Goal: Task Accomplishment & Management: Manage account settings

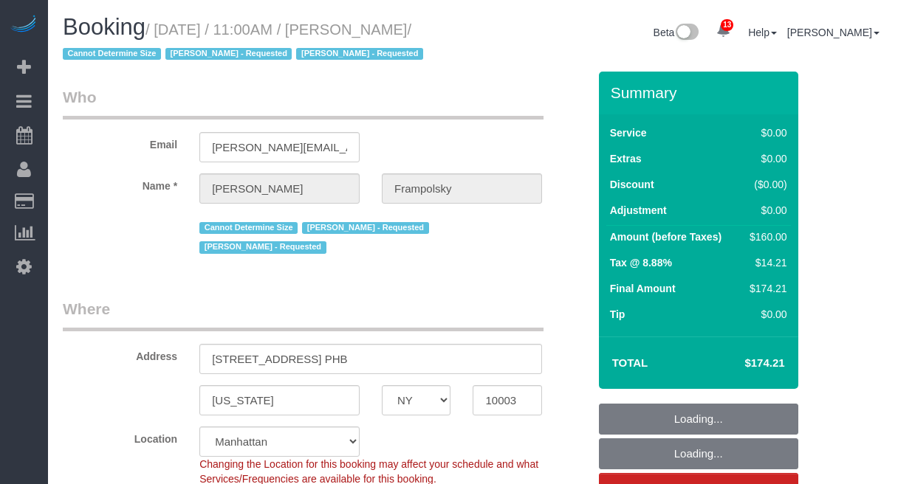
select select "NY"
select select "number:59"
select select "number:72"
select select "number:15"
select select "number:7"
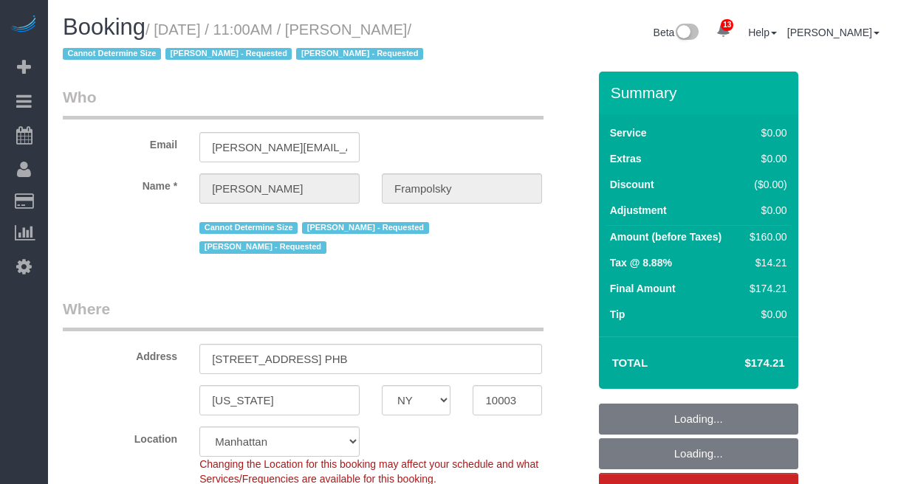
select select "object:1015"
select select "spot1"
select select "1"
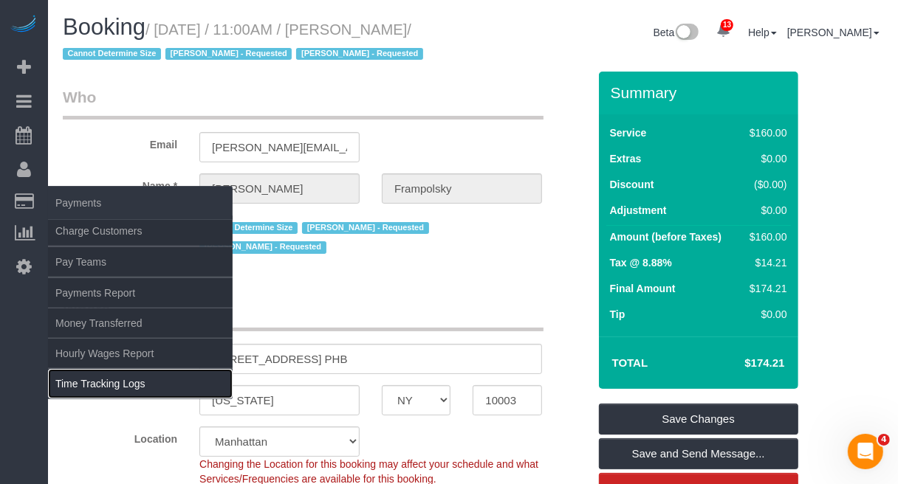
click at [94, 392] on link "Time Tracking Logs" at bounding box center [140, 384] width 185 height 30
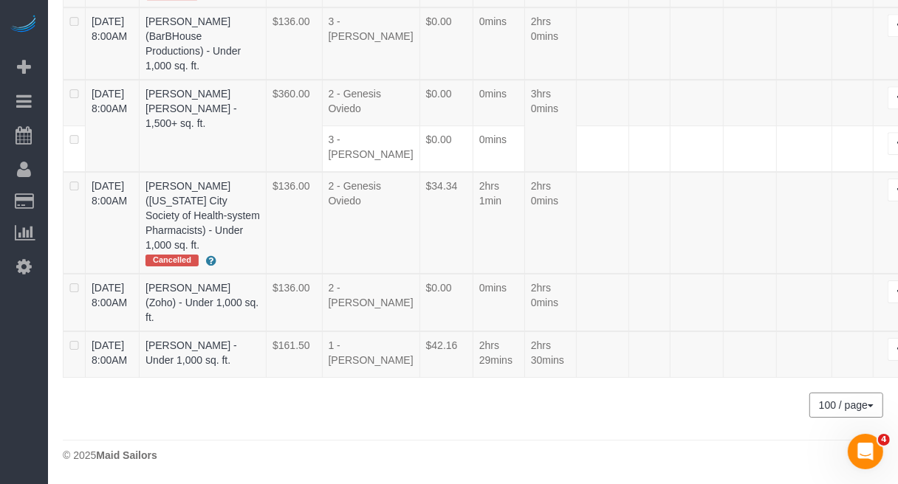
scroll to position [4261, 0]
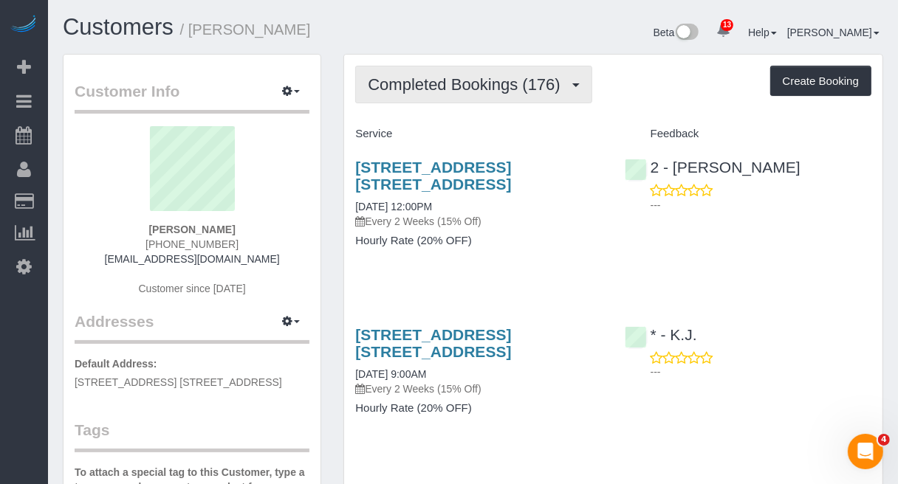
click at [450, 86] on span "Completed Bookings (176)" at bounding box center [467, 84] width 199 height 18
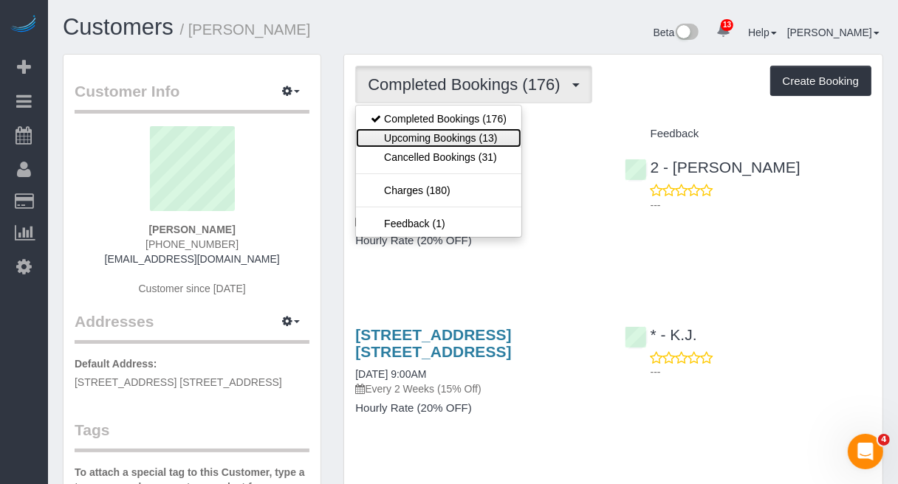
click at [438, 135] on link "Upcoming Bookings (13)" at bounding box center [438, 137] width 165 height 19
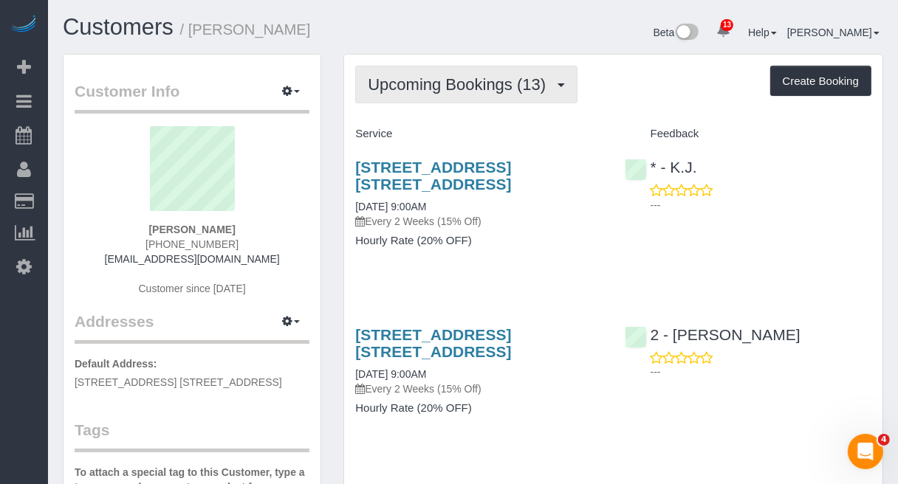
click at [465, 94] on button "Upcoming Bookings (13)" at bounding box center [466, 85] width 222 height 38
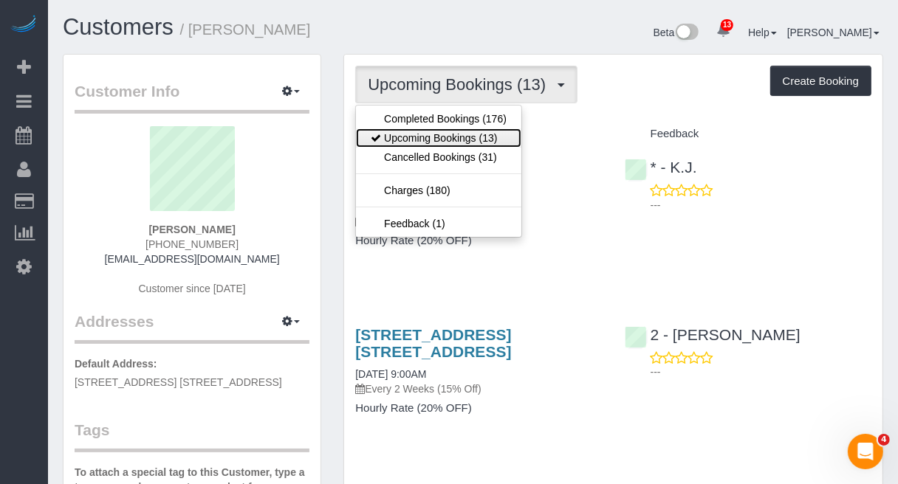
click at [442, 138] on link "Upcoming Bookings (13)" at bounding box center [438, 137] width 165 height 19
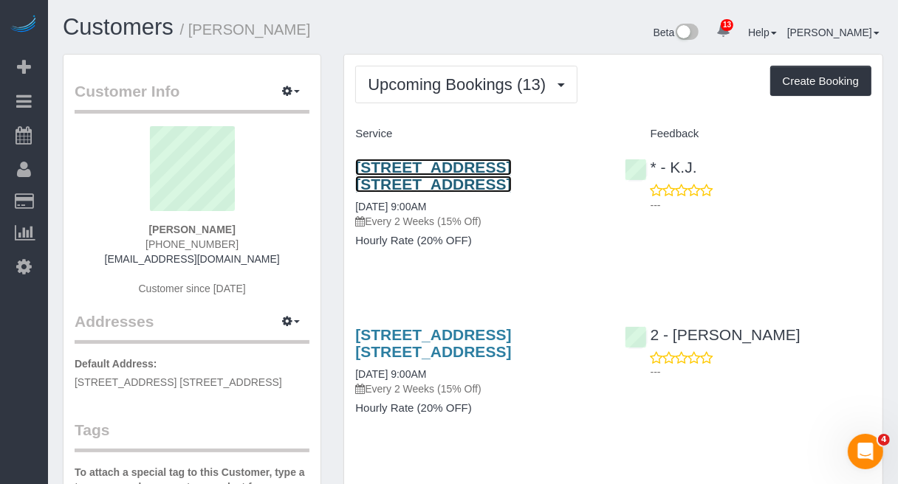
click at [449, 174] on link "205 Water Street, Apt. 7fg, Brooklyn, NY 11201" at bounding box center [433, 176] width 156 height 34
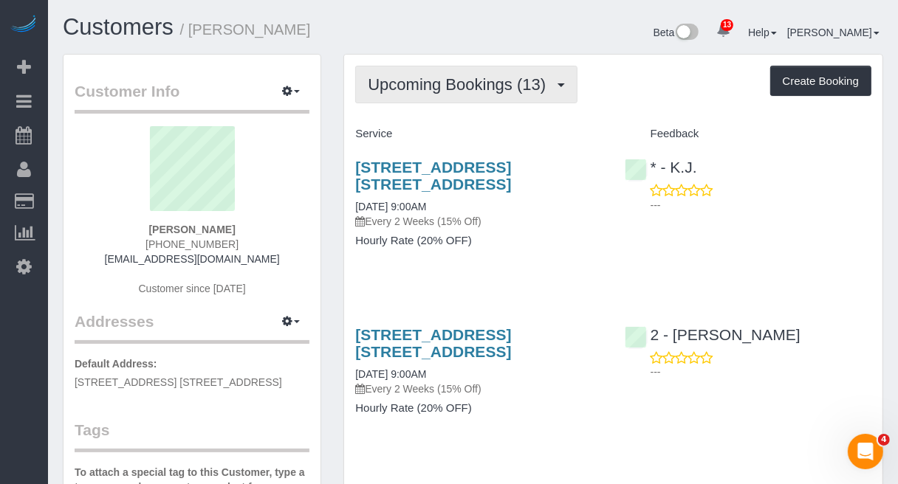
click at [529, 87] on span "Upcoming Bookings (13)" at bounding box center [460, 84] width 185 height 18
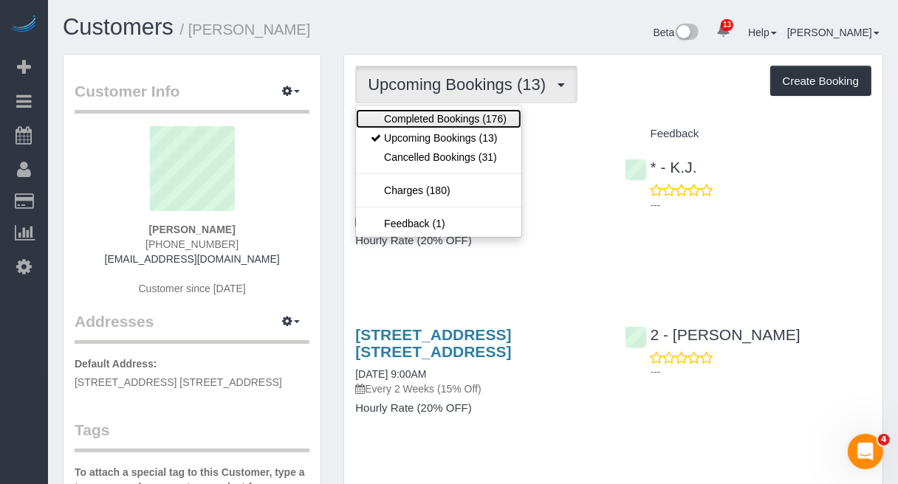
click at [461, 112] on link "Completed Bookings (176)" at bounding box center [438, 118] width 165 height 19
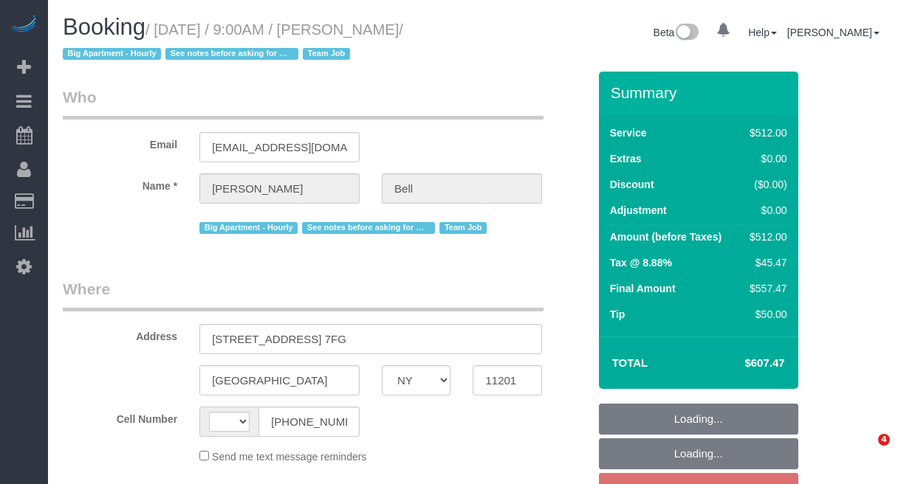
select select "NY"
select select "object:500"
select select "number:89"
select select "number:90"
select select "number:15"
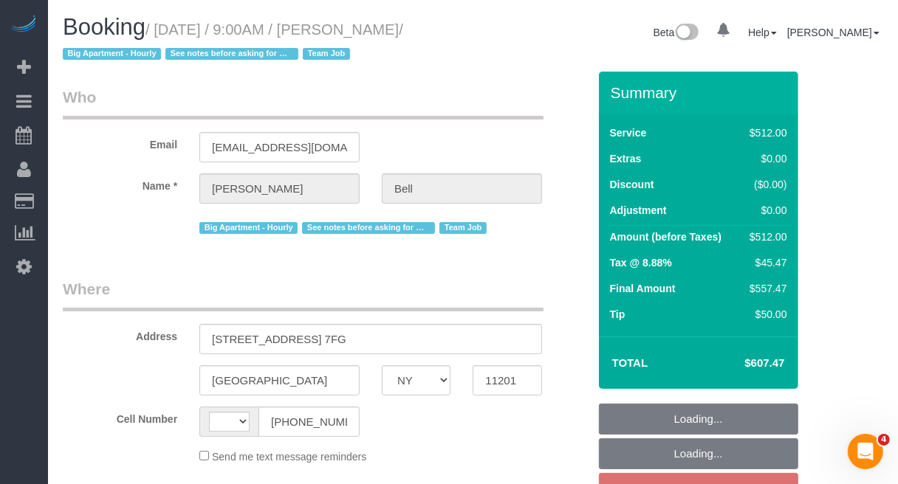
select select "number:5"
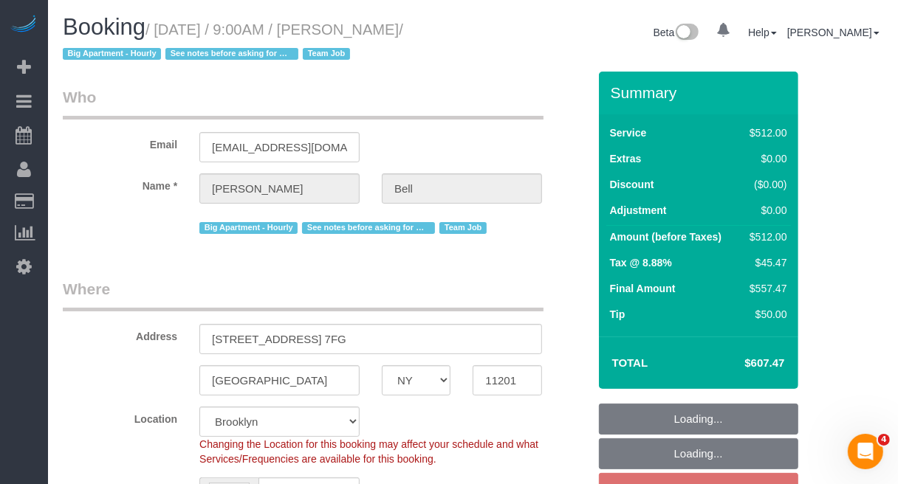
select select "string:US"
select select "2"
select select "240"
select select "spot2"
select select "string:stripe-pm_1KXFUA4VGloSiKo7ffajs4Qi"
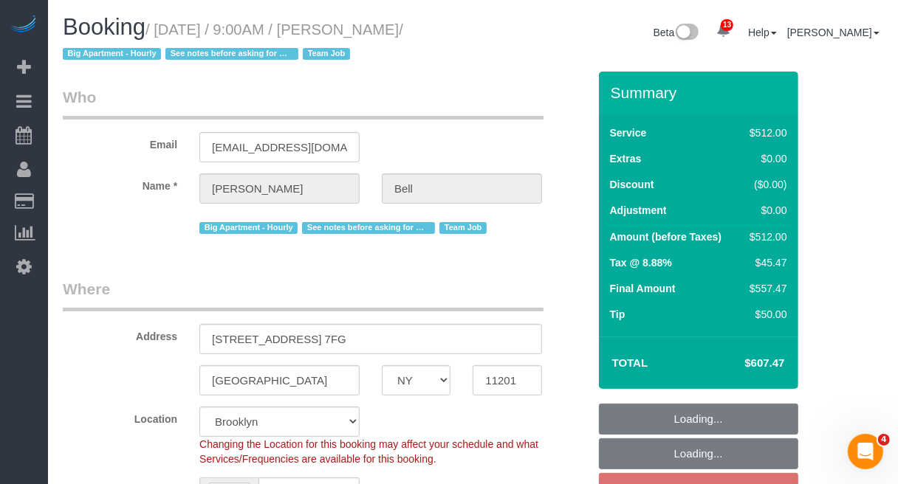
select select "object:1444"
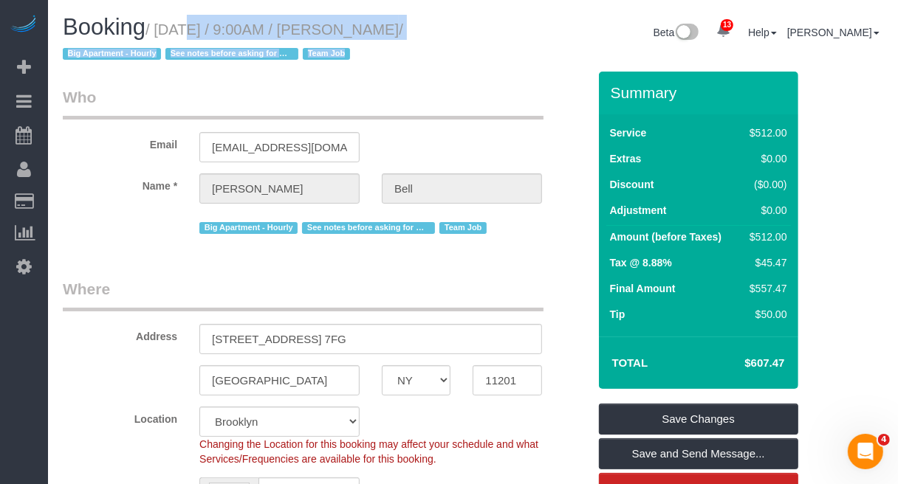
drag, startPoint x: 159, startPoint y: 27, endPoint x: 475, endPoint y: 30, distance: 316.0
click at [475, 30] on div "Booking / September 04, 2025 / 9:00AM / Michelle Bell / Big Apartment - Hourly …" at bounding box center [473, 43] width 842 height 57
click at [478, 37] on div "Beta 13 Your Notifications You have 0 alerts × You have 5 to charge for 08/20/2…" at bounding box center [684, 34] width 422 height 39
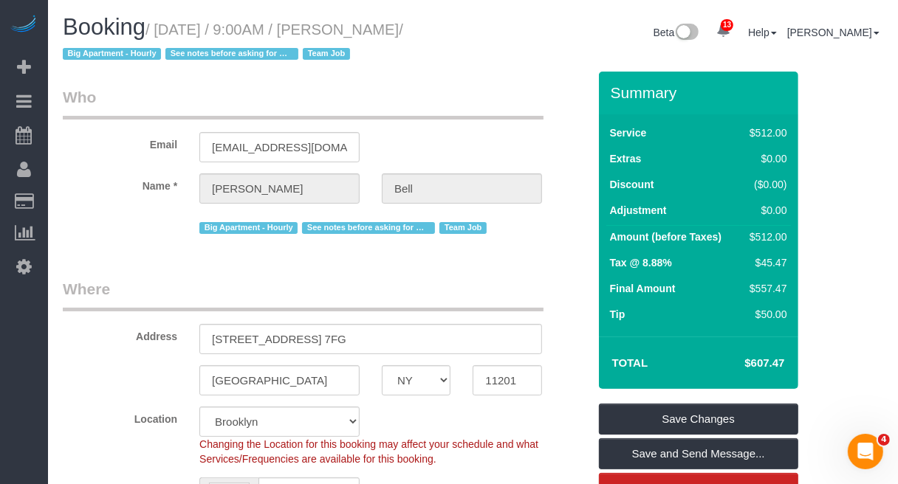
drag, startPoint x: 156, startPoint y: 26, endPoint x: 460, endPoint y: 22, distance: 304.2
click at [460, 22] on h1 "Booking / September 04, 2025 / 9:00AM / Michelle Bell / Big Apartment - Hourly …" at bounding box center [262, 40] width 399 height 50
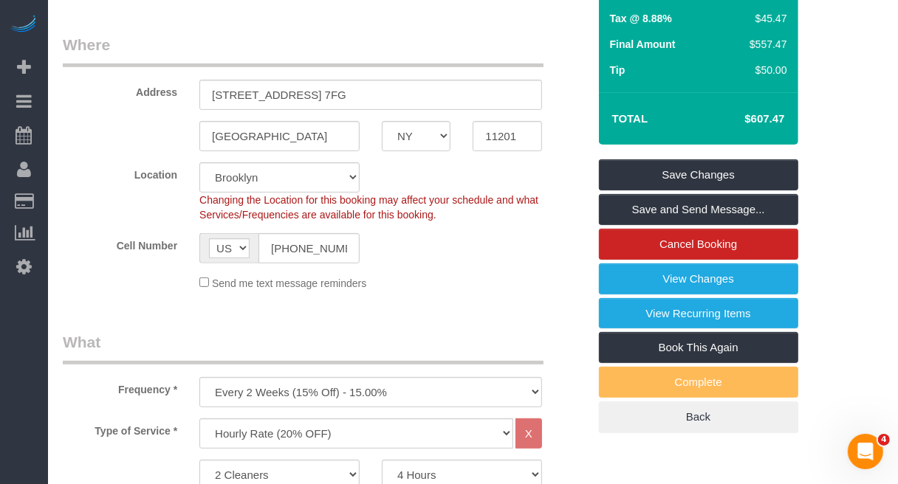
scroll to position [277, 0]
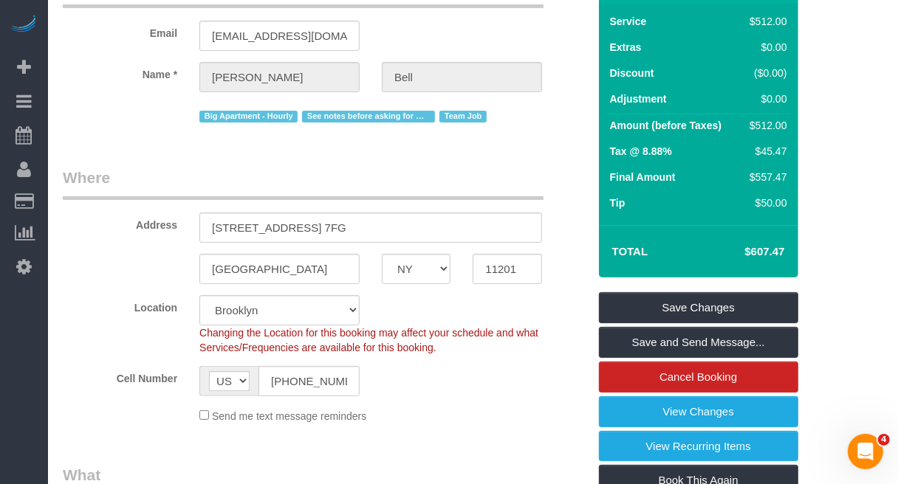
scroll to position [0, 0]
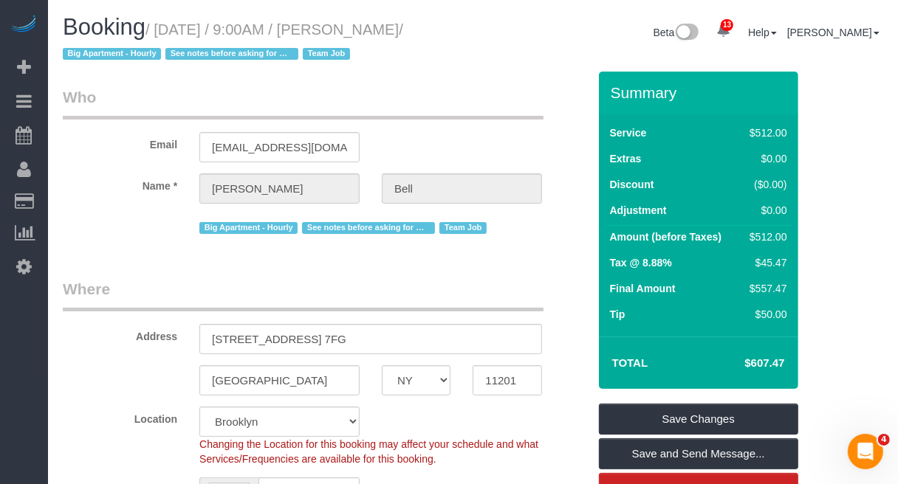
drag, startPoint x: 371, startPoint y: 31, endPoint x: 469, endPoint y: 26, distance: 98.3
click at [469, 26] on div "Booking / September 04, 2025 / 9:00AM / Michelle Bell / Big Apartment - Hourly …" at bounding box center [263, 43] width 422 height 57
copy small "Michelle Bell"
drag, startPoint x: 380, startPoint y: 344, endPoint x: 152, endPoint y: 357, distance: 228.5
click at [152, 357] on sui-booking-address "Address 205 Water Street, Apt. 7FG Brooklyn AK AL AR AZ CA CO CT DC DE FL GA HI…" at bounding box center [325, 336] width 525 height 117
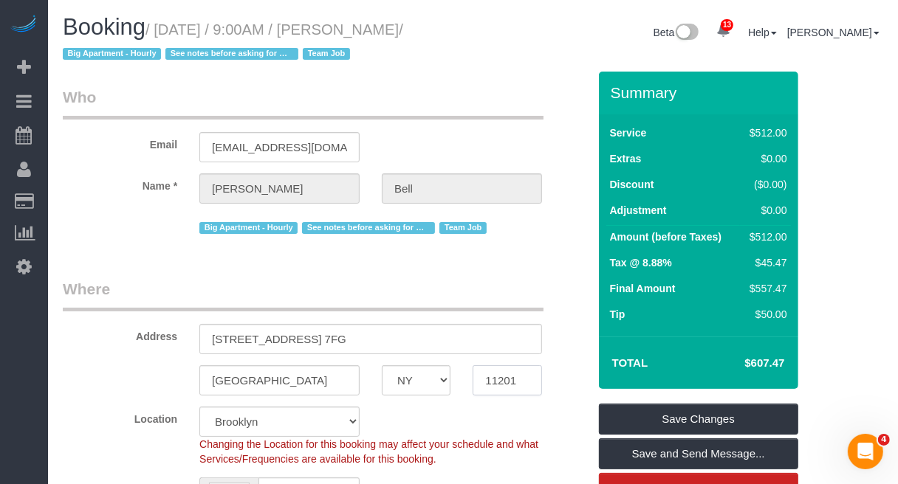
click at [491, 384] on input "11201" at bounding box center [507, 380] width 69 height 30
click at [273, 33] on small "/ September 04, 2025 / 9:00AM / Michelle Bell / Big Apartment - Hourly See note…" at bounding box center [233, 41] width 340 height 41
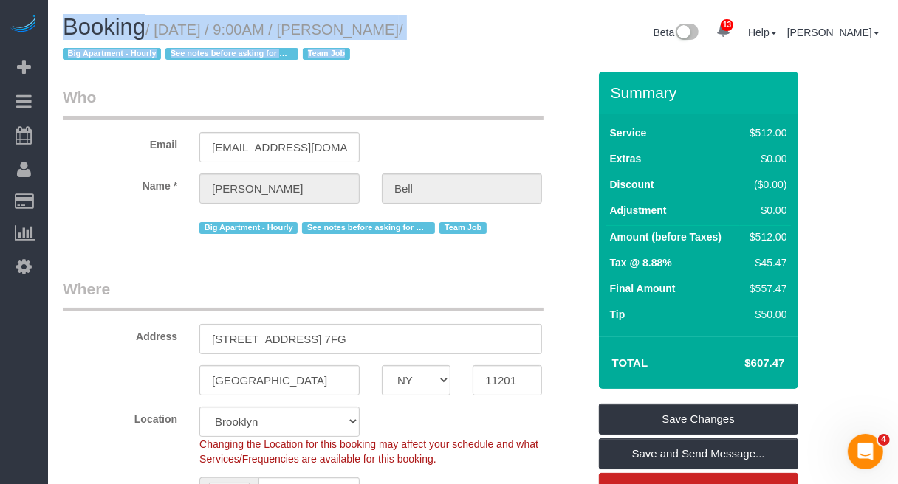
click at [273, 33] on small "/ September 04, 2025 / 9:00AM / Michelle Bell / Big Apartment - Hourly See note…" at bounding box center [233, 41] width 340 height 41
click at [296, 30] on small "/ September 04, 2025 / 9:00AM / Michelle Bell / Big Apartment - Hourly See note…" at bounding box center [233, 41] width 340 height 41
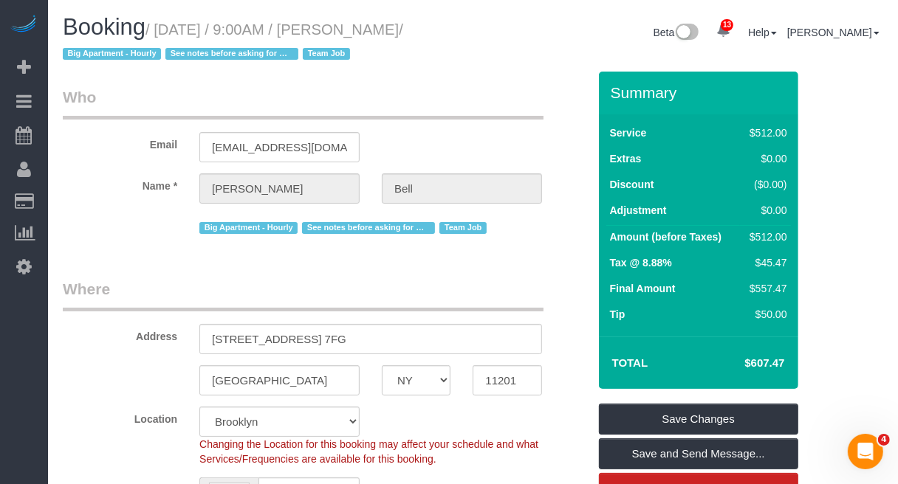
drag, startPoint x: 157, startPoint y: 30, endPoint x: 456, endPoint y: 24, distance: 299.1
click at [456, 24] on h1 "Booking / September 04, 2025 / 9:00AM / Michelle Bell / Big Apartment - Hourly …" at bounding box center [262, 40] width 399 height 50
copy small "September 04, 2025 / 9:00AM / Michelle Bell"
drag, startPoint x: 845, startPoint y: 253, endPoint x: 842, endPoint y: 267, distance: 14.5
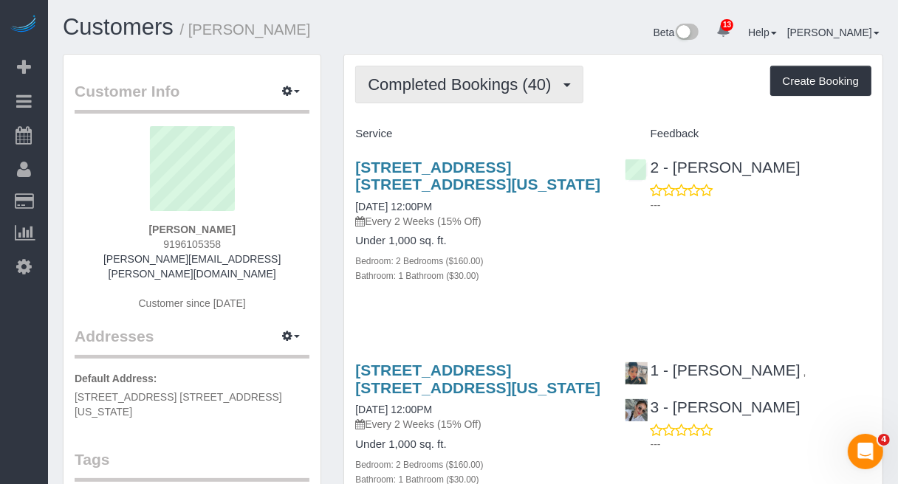
click at [466, 85] on span "Completed Bookings (40)" at bounding box center [463, 84] width 190 height 18
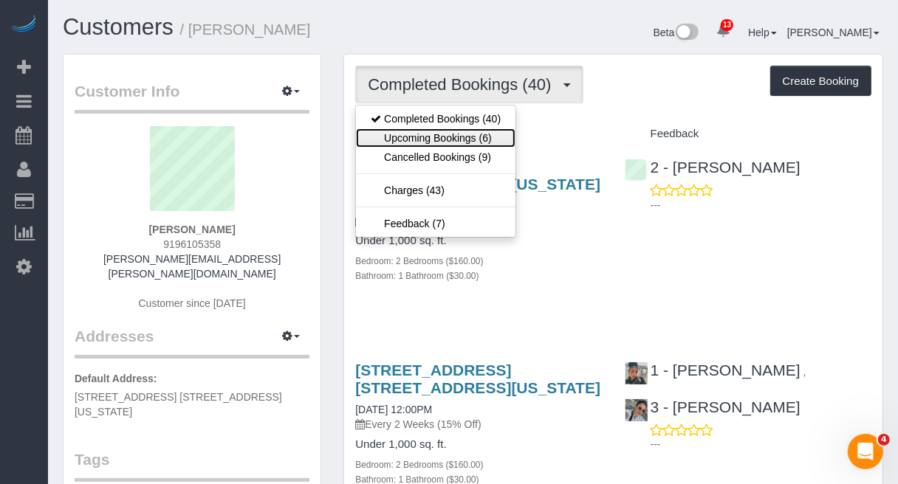
click at [459, 138] on link "Upcoming Bookings (6)" at bounding box center [435, 137] width 159 height 19
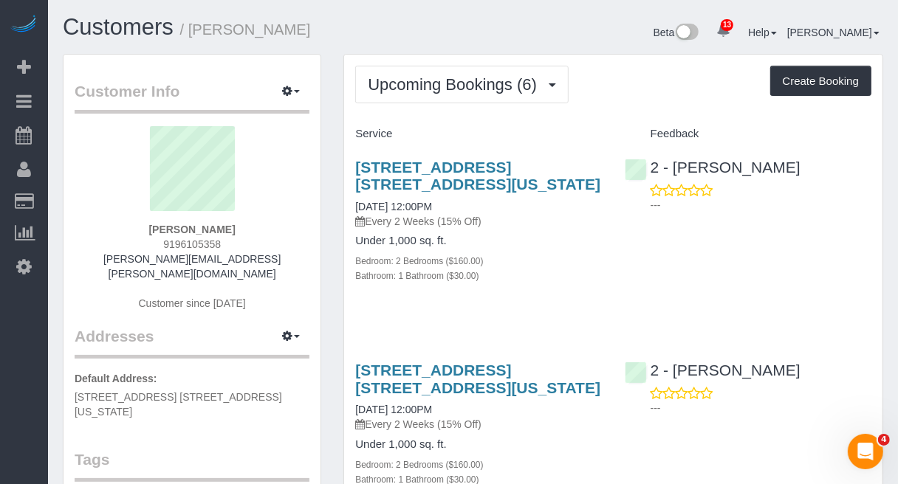
click at [839, 242] on div "[STREET_ADDRESS] [STREET_ADDRESS][US_STATE] [DATE] 12:00PM Every 2 Weeks (15% O…" at bounding box center [613, 229] width 538 height 166
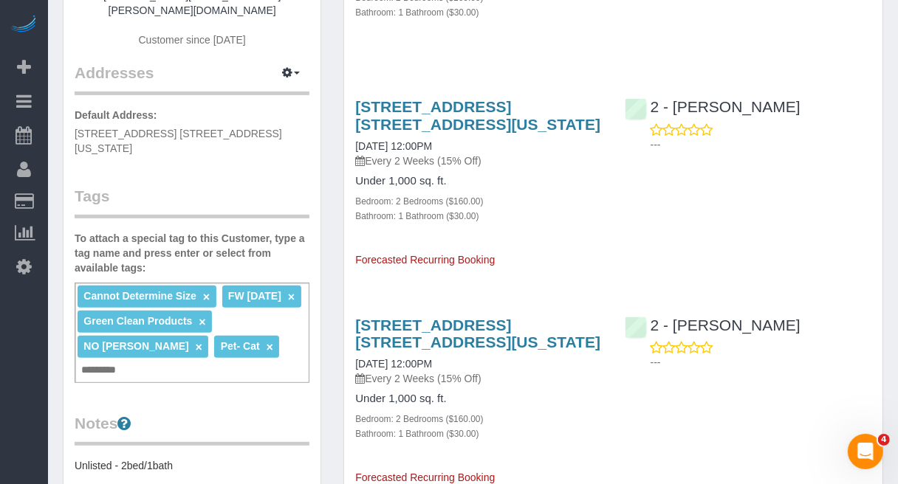
scroll to position [369, 0]
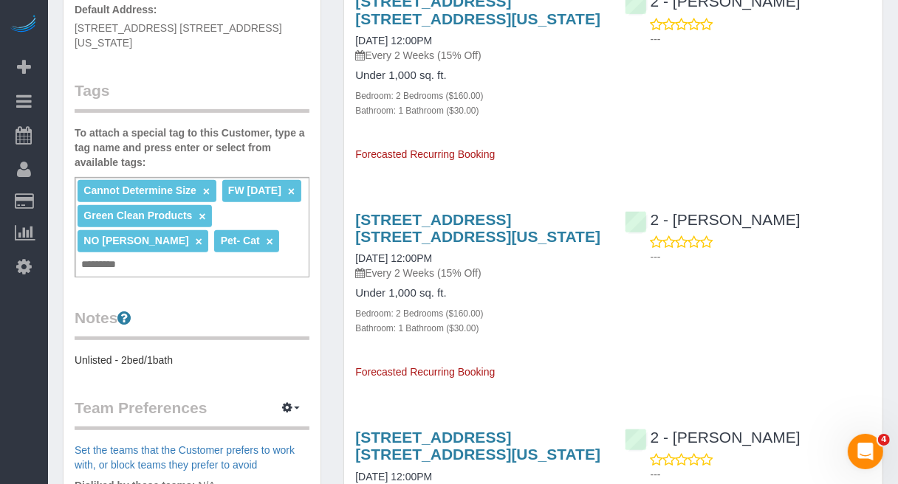
click at [833, 100] on div "101 East 16th Street, Apt. 1f, New York, NY 10003 09/15/2025 12:00PM Every 2 We…" at bounding box center [613, 70] width 538 height 181
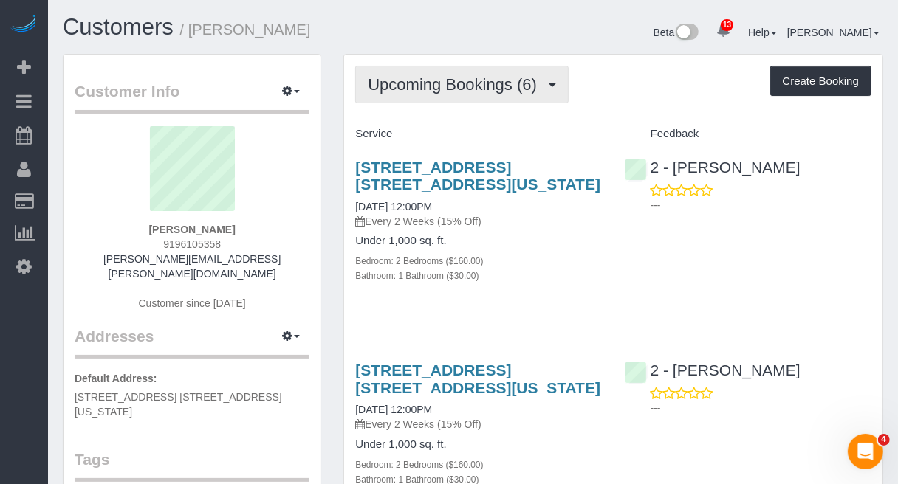
click at [467, 89] on span "Upcoming Bookings (6)" at bounding box center [456, 84] width 176 height 18
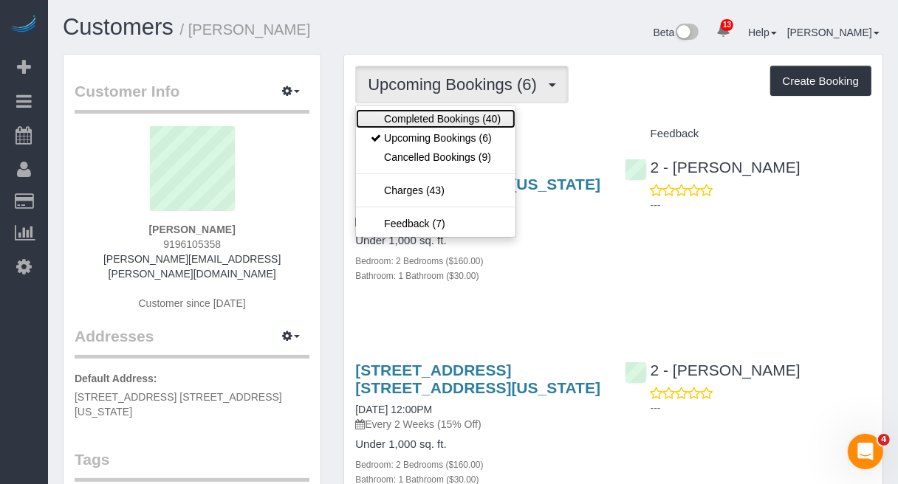
click at [463, 120] on link "Completed Bookings (40)" at bounding box center [435, 118] width 159 height 19
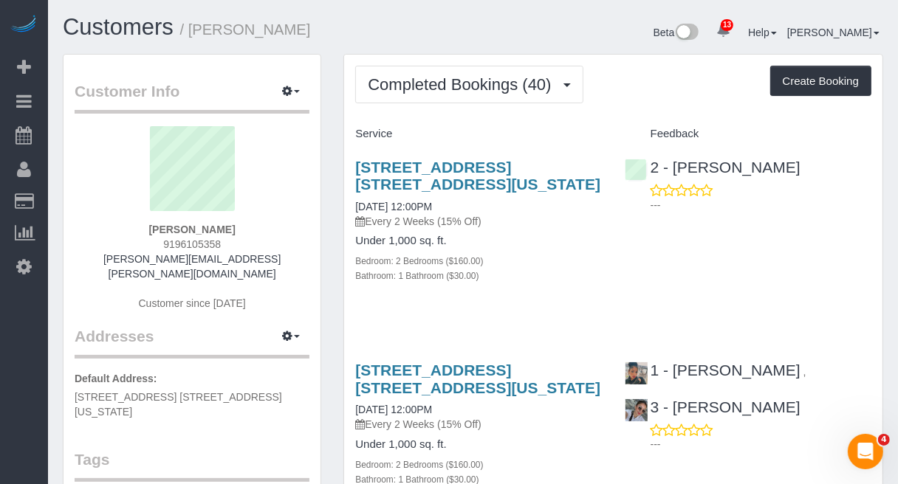
click at [540, 303] on div "101 East 16th Street, Apt. 1f, New York, NY 10003 08/04/2025 12:00PM Every 2 We…" at bounding box center [478, 229] width 269 height 166
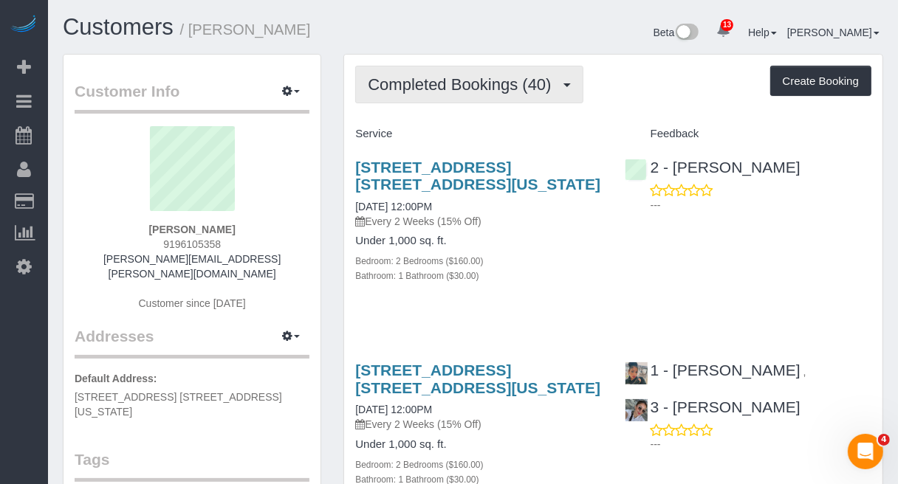
click at [524, 86] on span "Completed Bookings (40)" at bounding box center [463, 84] width 190 height 18
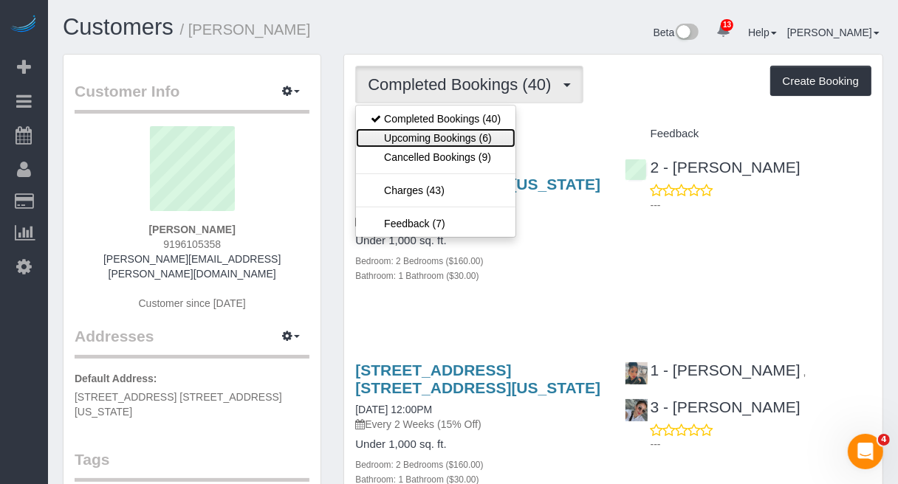
click at [482, 131] on link "Upcoming Bookings (6)" at bounding box center [435, 137] width 159 height 19
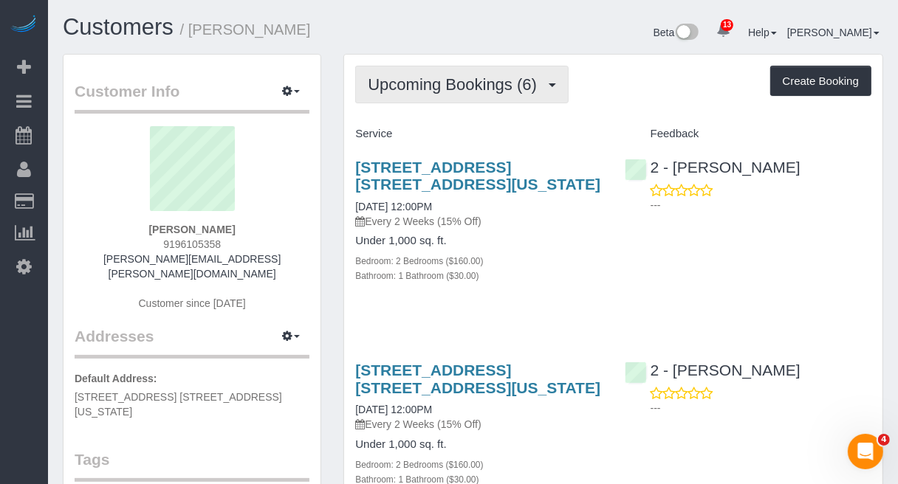
click at [529, 81] on span "Upcoming Bookings (6)" at bounding box center [456, 84] width 176 height 18
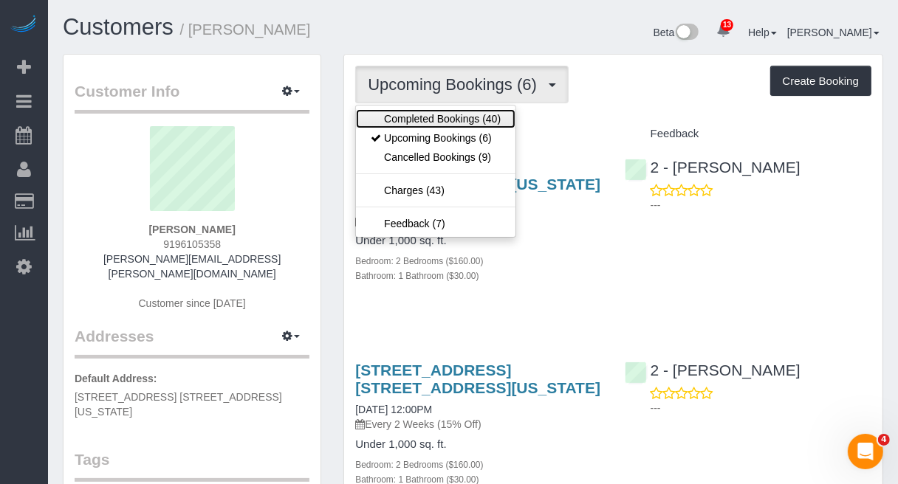
click at [480, 111] on link "Completed Bookings (40)" at bounding box center [435, 118] width 159 height 19
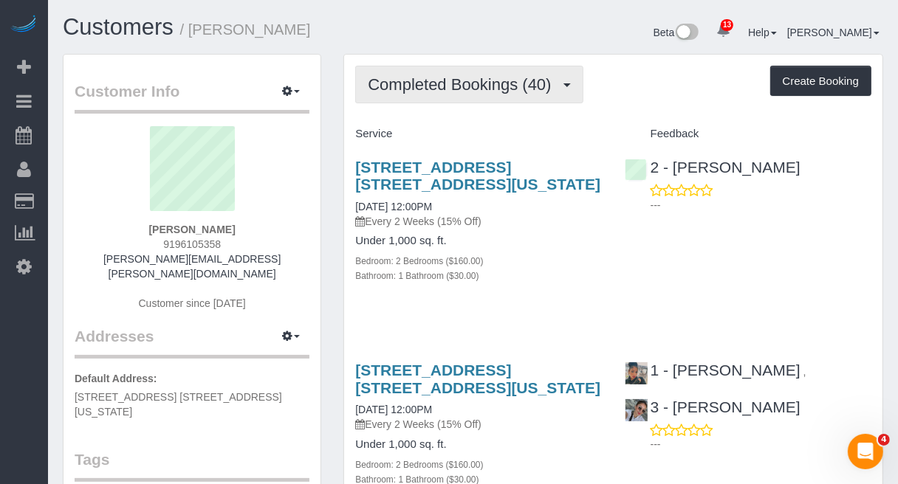
click at [512, 87] on span "Completed Bookings (40)" at bounding box center [463, 84] width 190 height 18
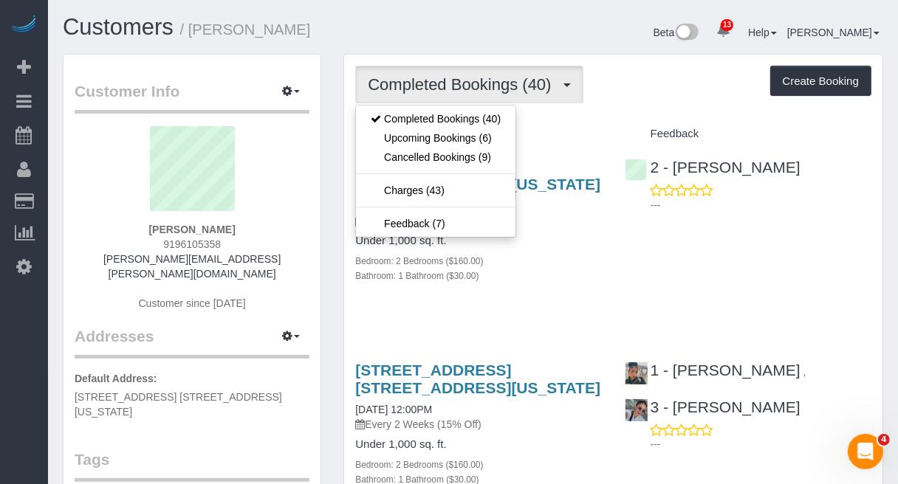
click at [488, 75] on span "Completed Bookings (40)" at bounding box center [463, 84] width 190 height 18
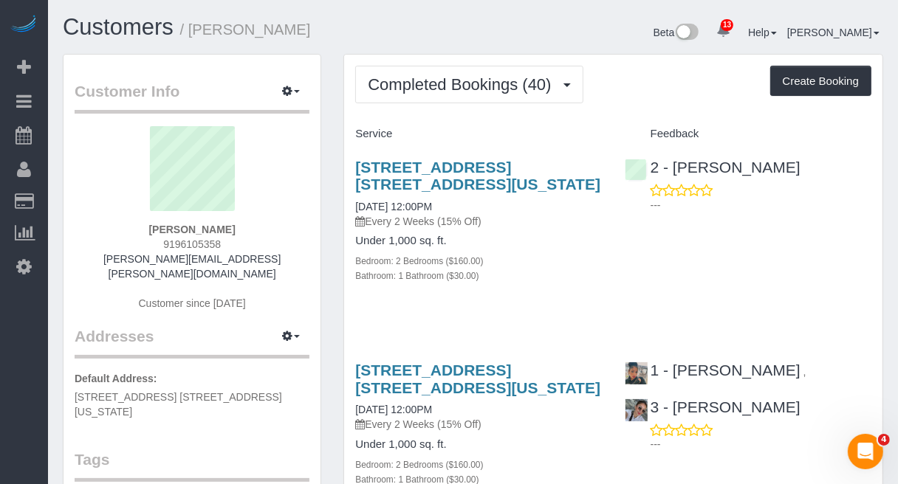
click at [854, 227] on div "101 East 16th Street, Apt. 1f, New York, NY 10003 08/04/2025 12:00PM Every 2 We…" at bounding box center [613, 229] width 538 height 166
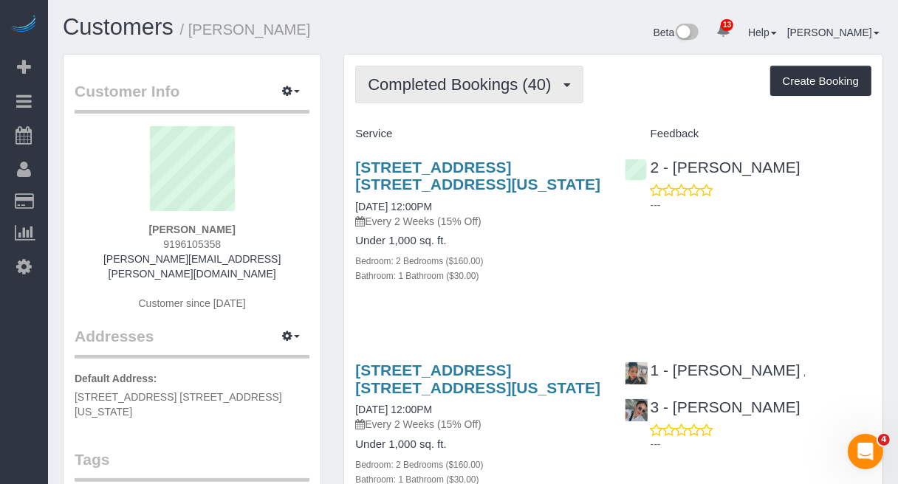
click at [515, 80] on span "Completed Bookings (40)" at bounding box center [463, 84] width 190 height 18
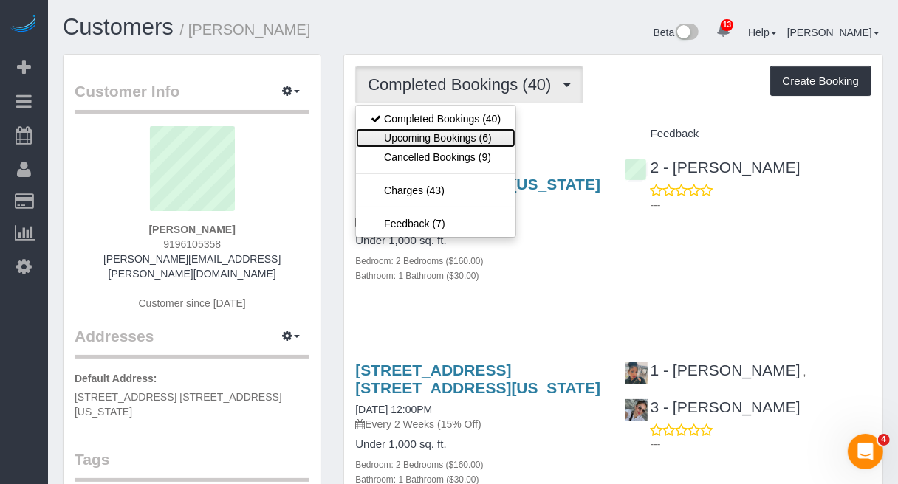
click at [471, 142] on link "Upcoming Bookings (6)" at bounding box center [435, 137] width 159 height 19
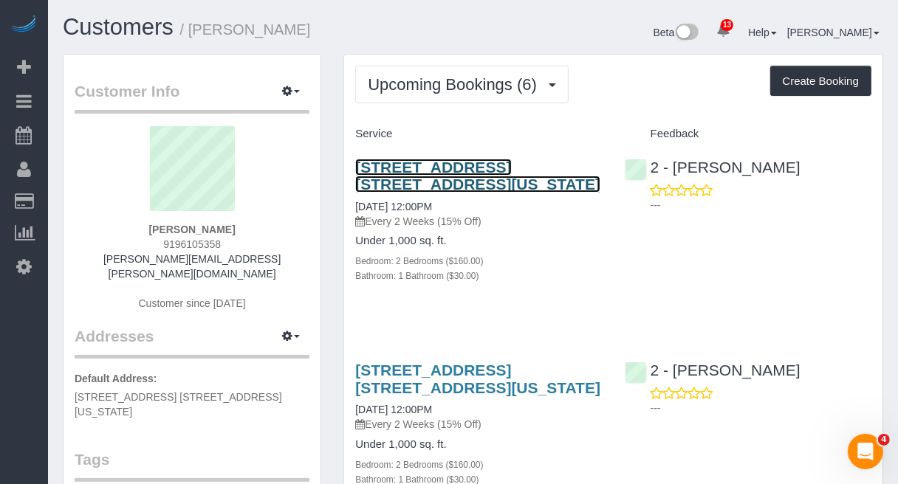
click at [452, 172] on link "101 East 16th Street, Apt. 1f, New York, NY 10003" at bounding box center [477, 176] width 245 height 34
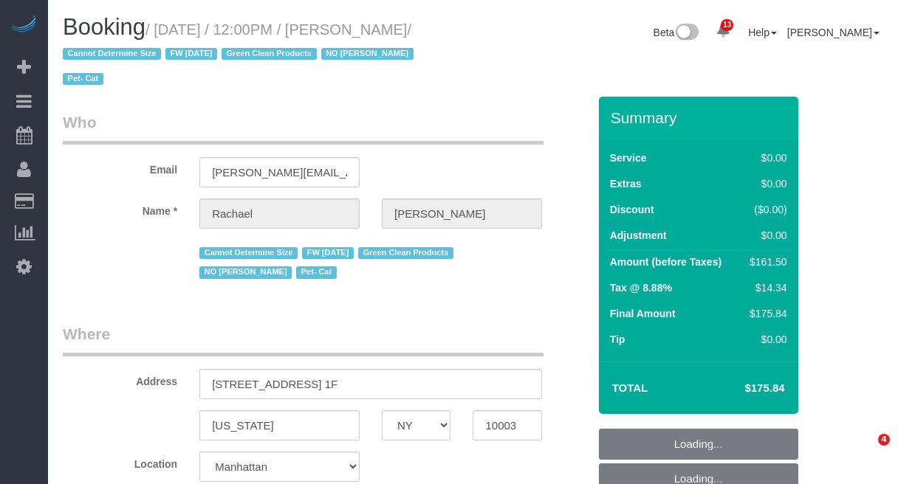
select select "NY"
select select "string:stripe-pm_1NoShw4VGloSiKo7y0svge8q"
select select "2"
select select "string:[GEOGRAPHIC_DATA]"
select select "object:1003"
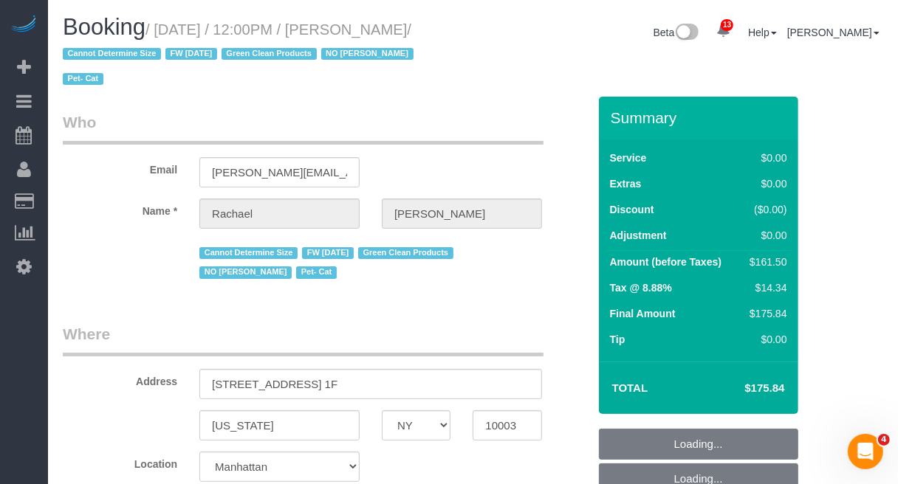
select select "spot5"
select select "number:89"
select select "number:90"
select select "number:14"
select select "number:5"
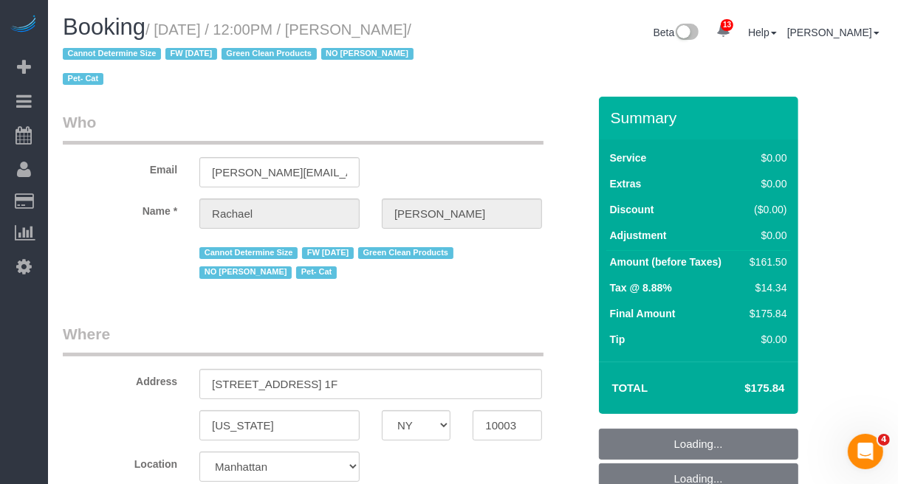
select select "2"
select select "object:1461"
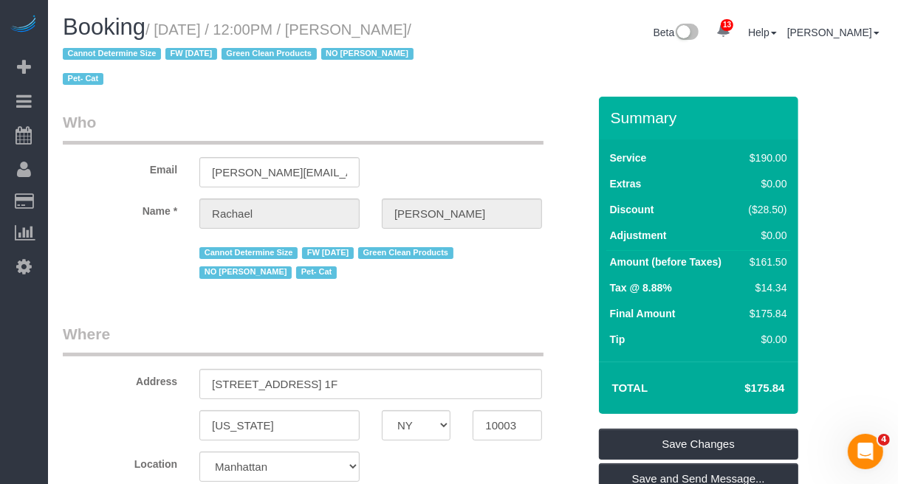
drag, startPoint x: 159, startPoint y: 27, endPoint x: 111, endPoint y: 50, distance: 52.8
click at [111, 50] on small "/ September 01, 2025 / 12:00PM / Rachael Hobbs / Cannot Determine Size FW 3/20/…" at bounding box center [240, 54] width 355 height 66
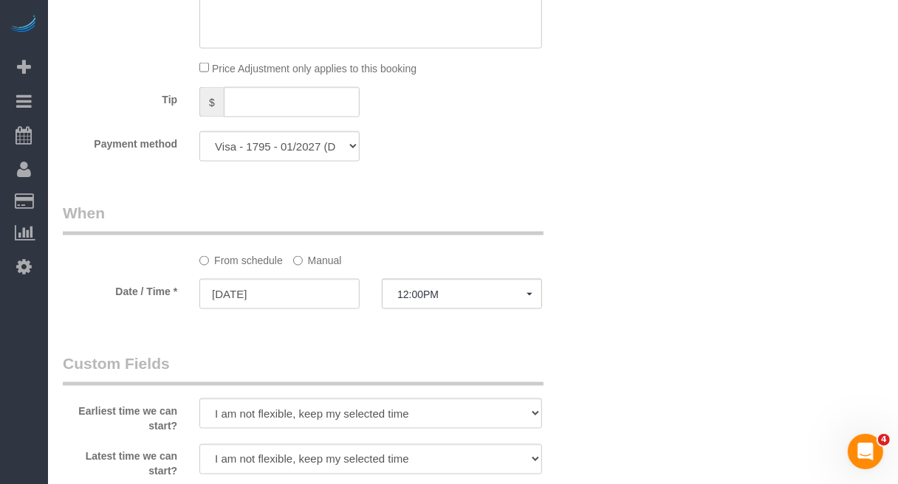
scroll to position [1384, 0]
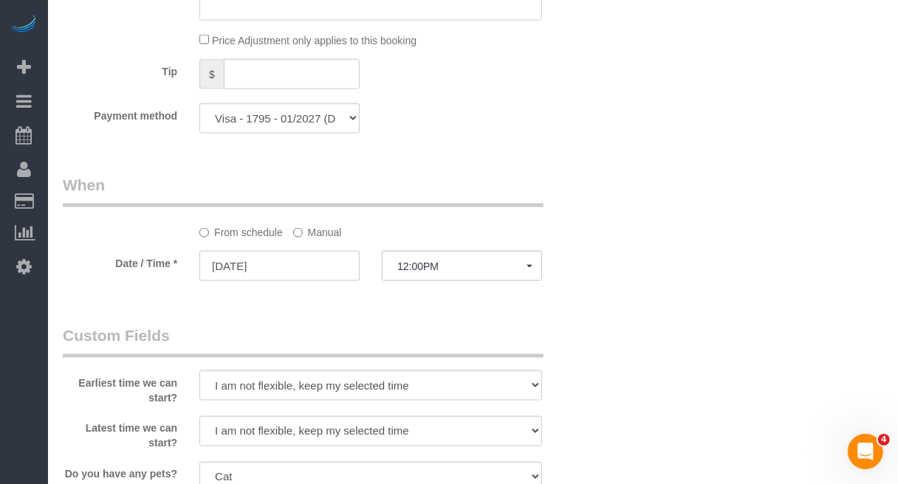
click at [325, 238] on label "Manual" at bounding box center [317, 230] width 49 height 20
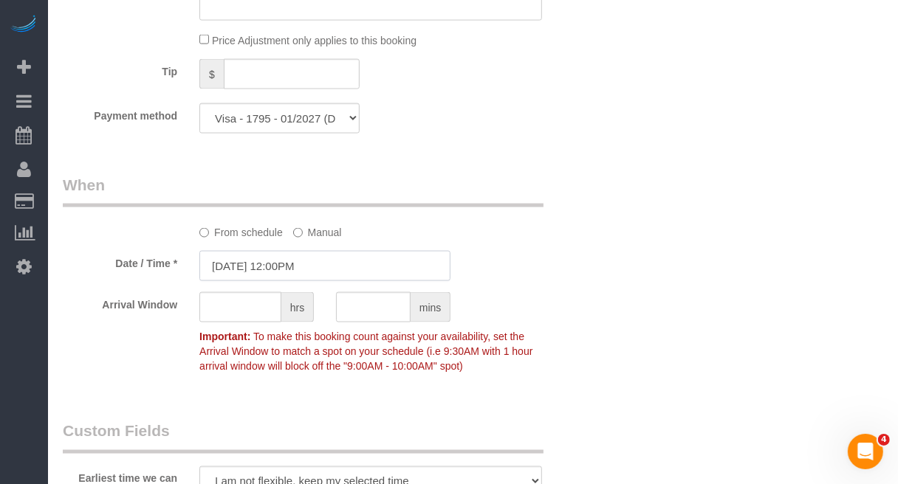
click at [278, 268] on input "09/01/2025 12:00PM" at bounding box center [324, 266] width 251 height 30
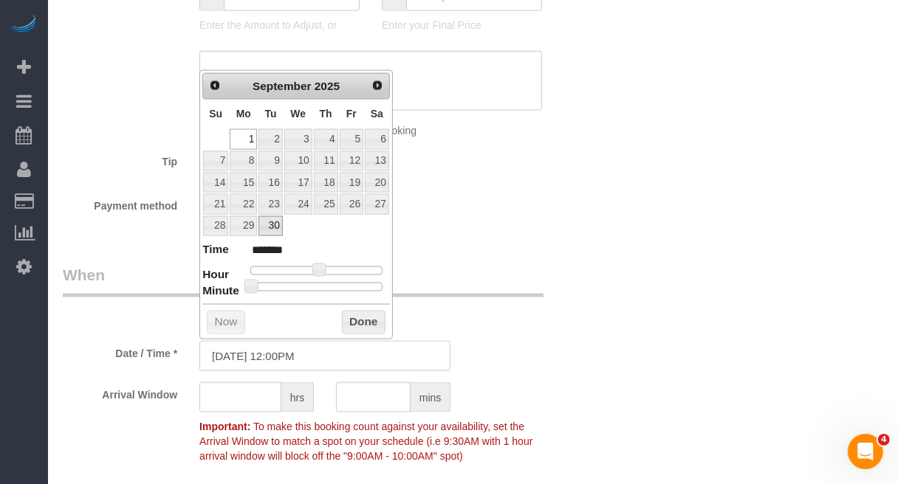
scroll to position [1200, 0]
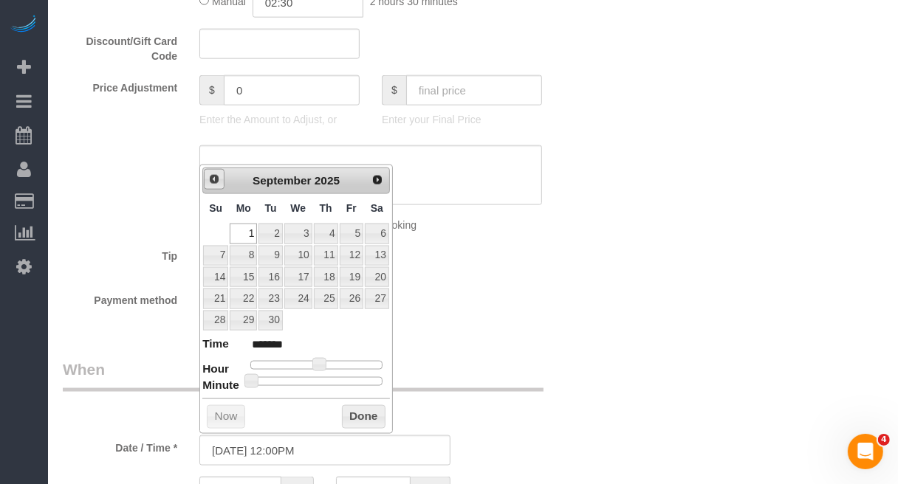
click at [212, 186] on link "Prev" at bounding box center [214, 179] width 21 height 21
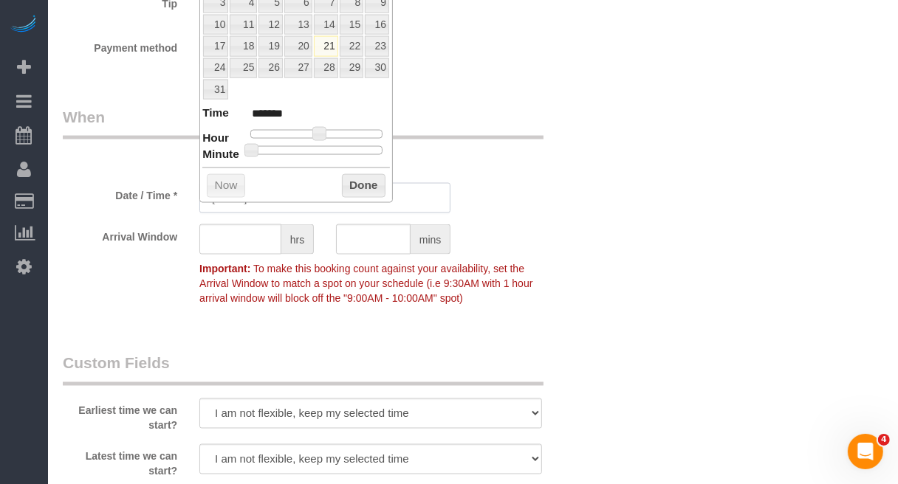
scroll to position [1477, 0]
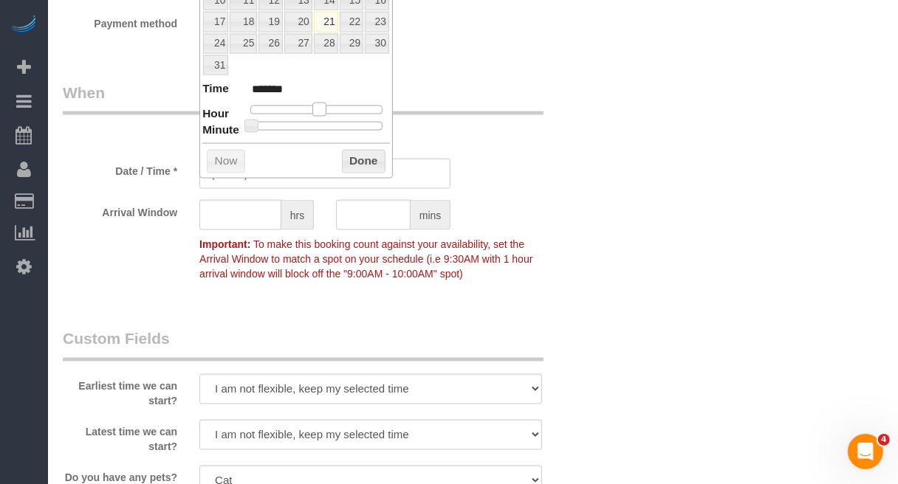
type input "09/01/2025 11:00AM"
type input "*******"
type input "09/01/2025 10:00AM"
type input "*******"
drag, startPoint x: 323, startPoint y: 111, endPoint x: 315, endPoint y: 111, distance: 8.1
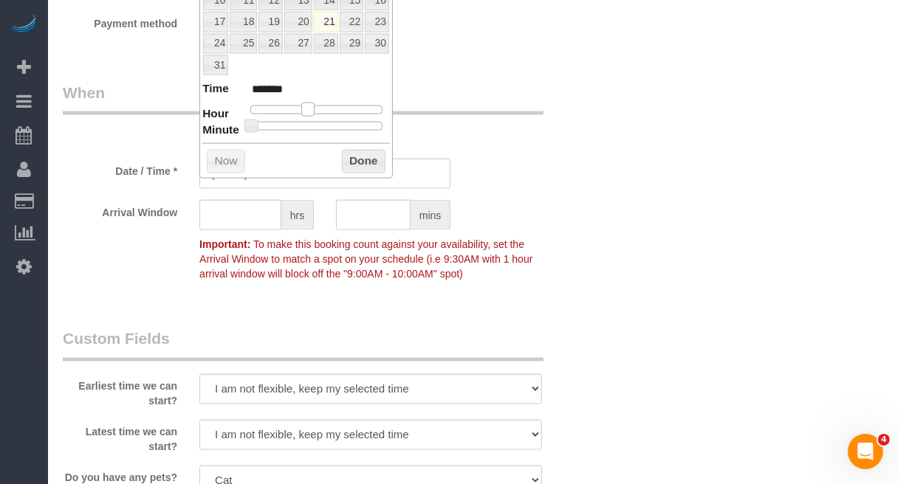
click at [315, 111] on span at bounding box center [307, 109] width 13 height 13
type input "09/01/2025 11:00AM"
type input "*******"
drag, startPoint x: 310, startPoint y: 115, endPoint x: 319, endPoint y: 113, distance: 9.1
click at [319, 113] on span at bounding box center [313, 109] width 13 height 13
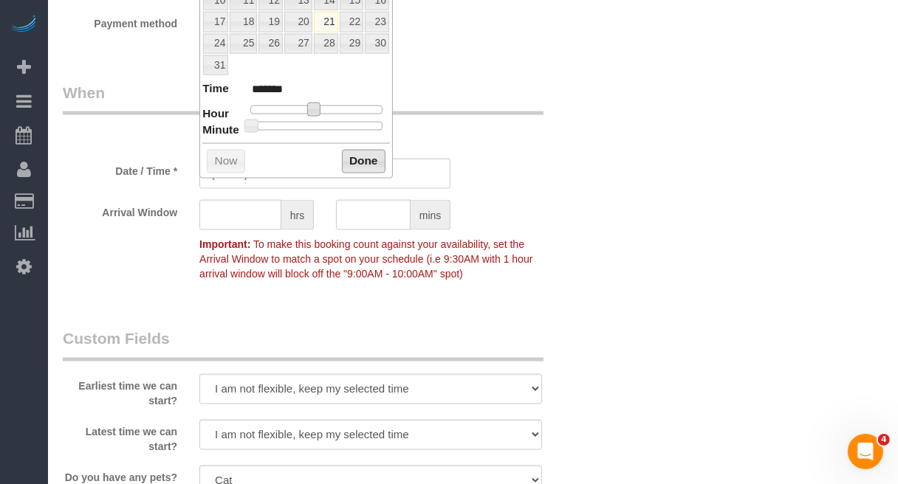
click at [359, 166] on button "Done" at bounding box center [364, 162] width 44 height 24
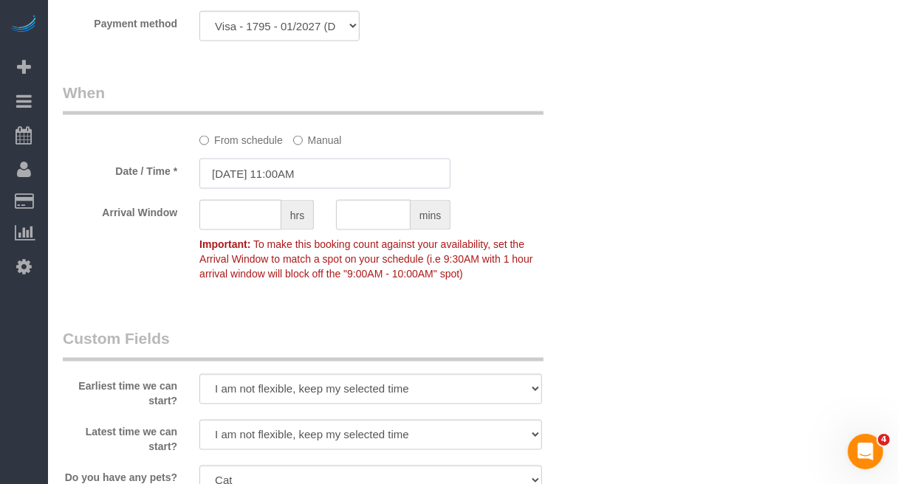
click at [305, 177] on input "09/01/2025 11:00AM" at bounding box center [324, 174] width 251 height 30
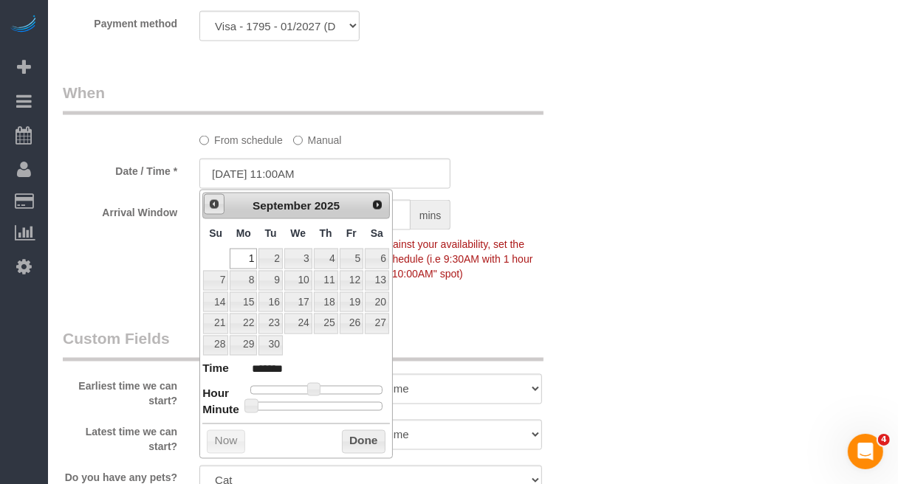
click at [211, 197] on link "Prev" at bounding box center [214, 204] width 21 height 21
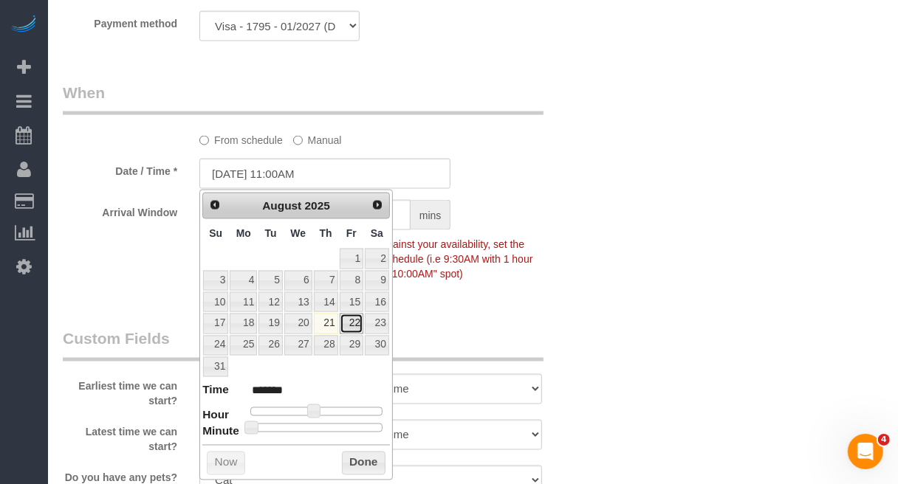
click at [349, 327] on link "22" at bounding box center [352, 324] width 24 height 20
type input "08/22/2025 11:00AM"
drag, startPoint x: 360, startPoint y: 465, endPoint x: 417, endPoint y: 418, distance: 73.9
click at [360, 465] on button "Done" at bounding box center [364, 464] width 44 height 24
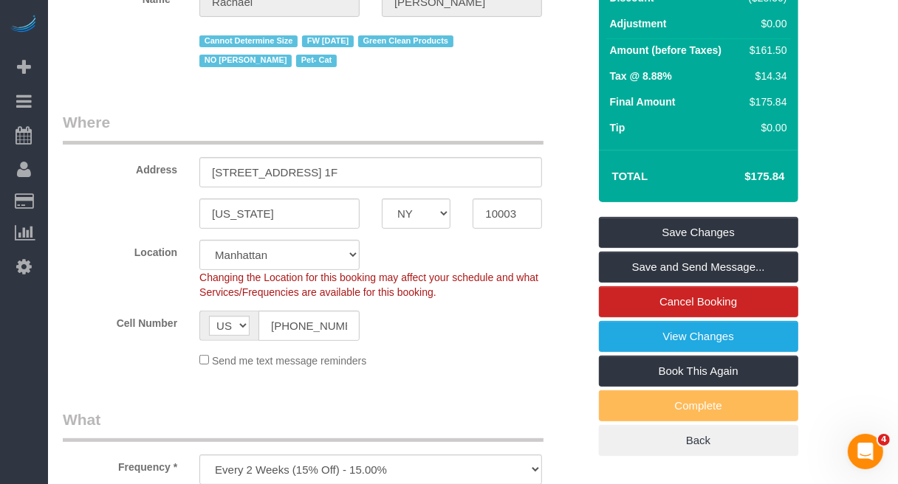
scroll to position [185, 0]
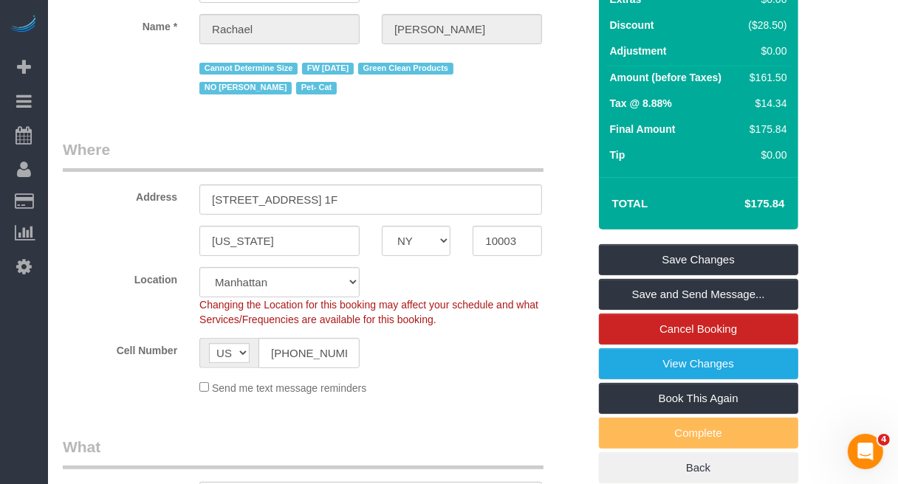
drag, startPoint x: 851, startPoint y: 146, endPoint x: 843, endPoint y: 151, distance: 9.6
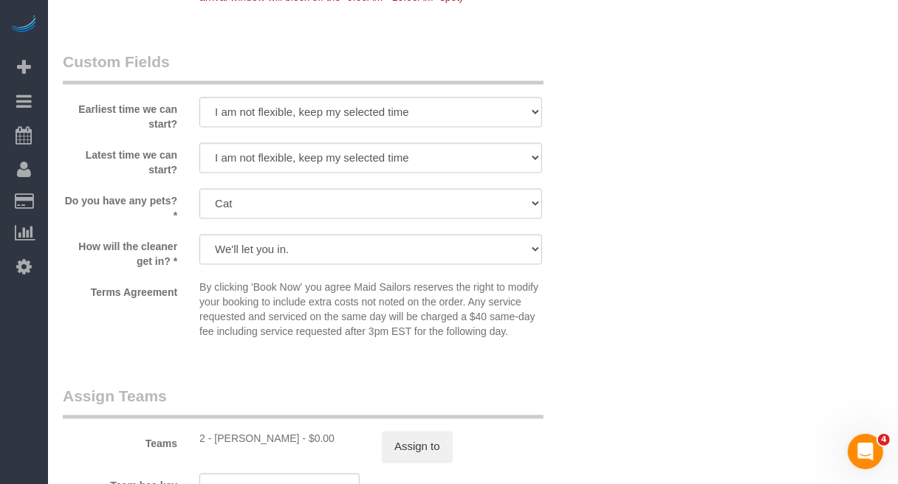
scroll to position [1661, 0]
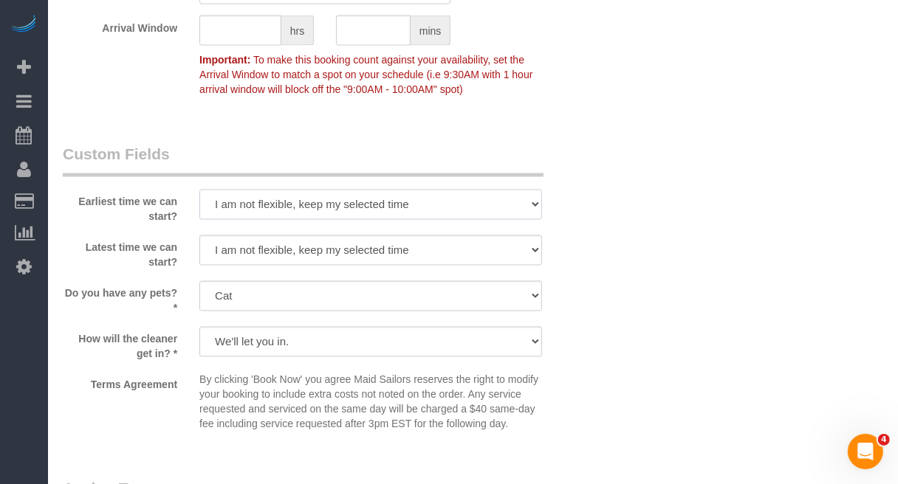
click at [443, 209] on select "I am not flexible, keep my selected time 8:00 AM 9:00 AM 10:00 AM 11:00 AM 12:0…" at bounding box center [370, 205] width 343 height 30
select select "number:58"
click at [199, 190] on select "I am not flexible, keep my selected time 8:00 AM 9:00 AM 10:00 AM 11:00 AM 12:0…" at bounding box center [370, 205] width 343 height 30
click at [355, 252] on select "I am not flexible, keep my selected time 8:00 AM 9:00 AM 10:00 AM 11:00 AM 12:0…" at bounding box center [370, 251] width 343 height 30
select select "number:75"
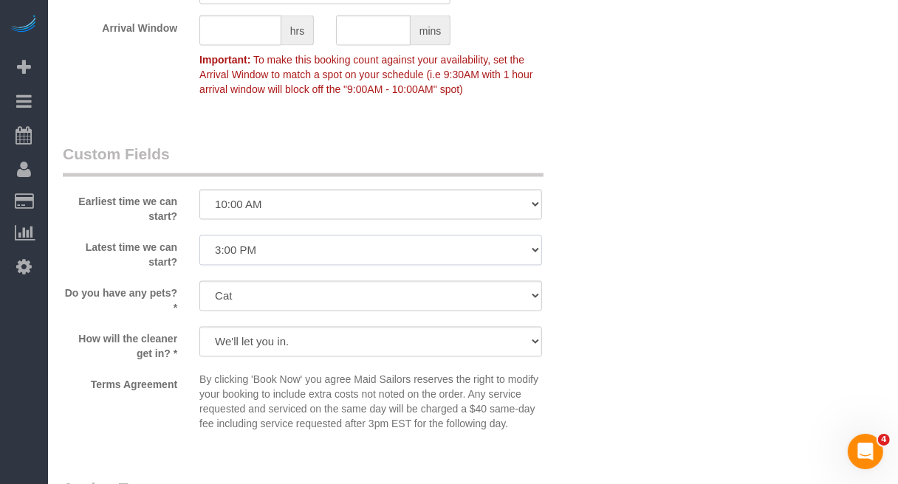
click at [199, 236] on select "I am not flexible, keep my selected time 8:00 AM 9:00 AM 10:00 AM 11:00 AM 12:0…" at bounding box center [370, 251] width 343 height 30
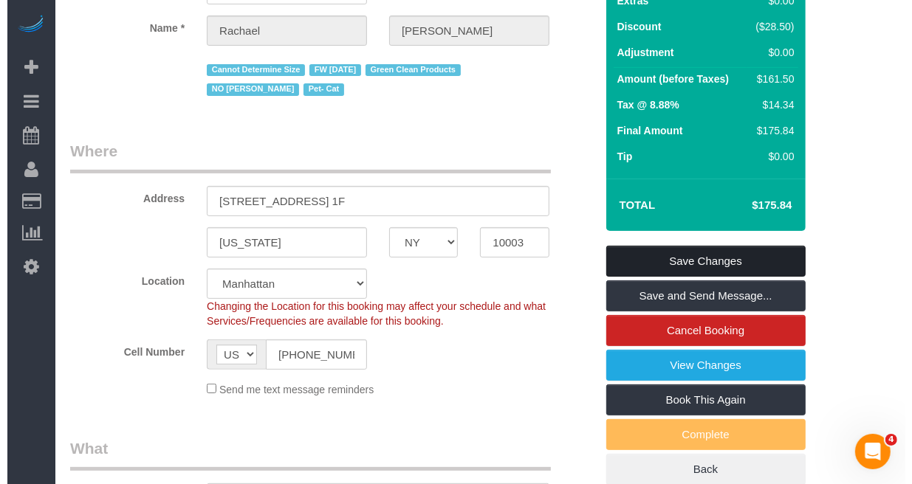
scroll to position [0, 0]
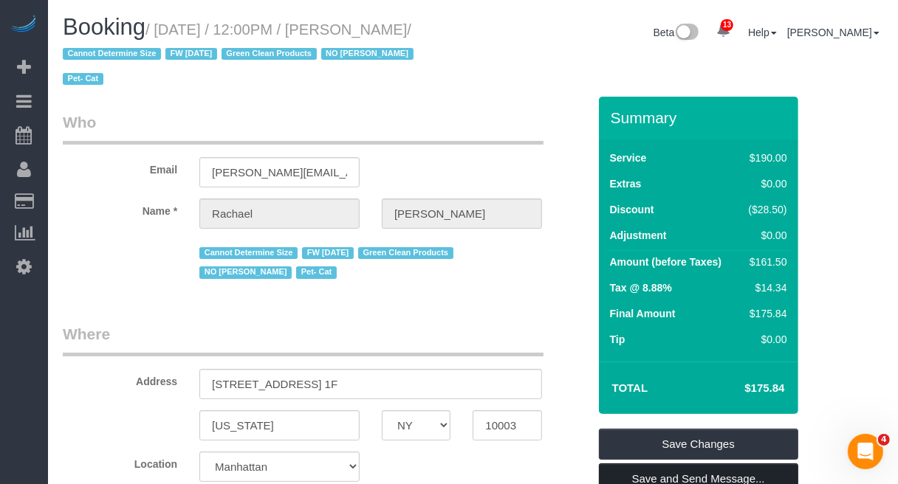
click at [673, 467] on link "Save and Send Message..." at bounding box center [698, 479] width 199 height 31
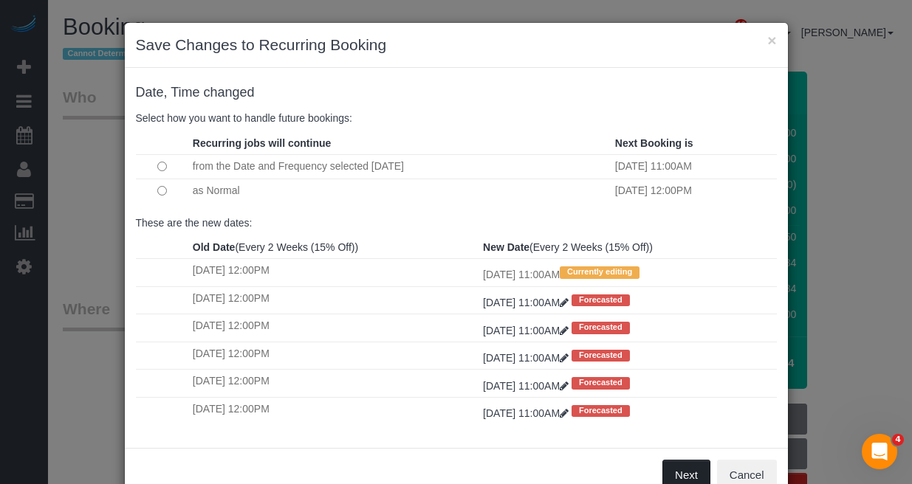
click at [679, 474] on button "Next" at bounding box center [686, 475] width 48 height 31
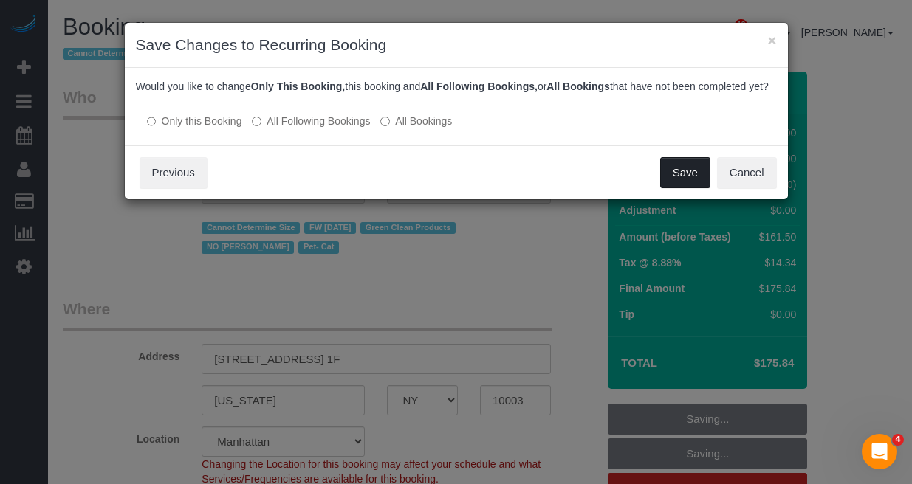
click at [673, 188] on button "Save" at bounding box center [685, 172] width 50 height 31
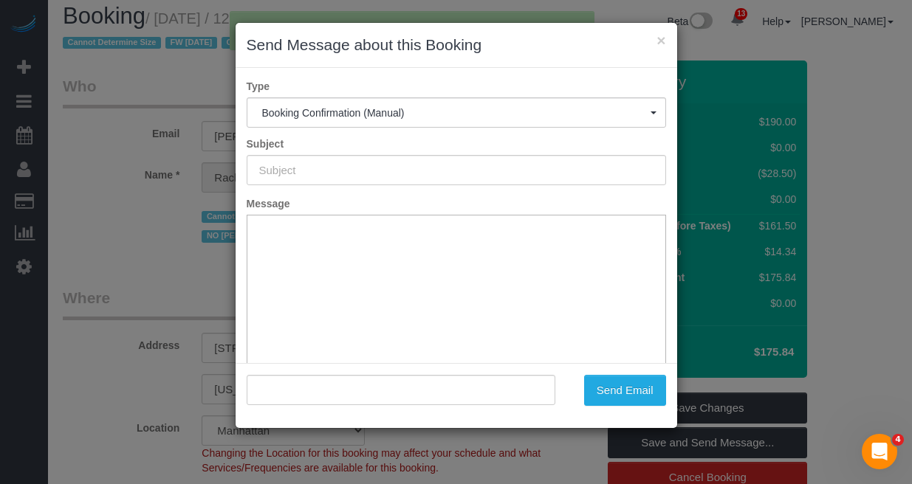
type input "Cleaning Confirmed for 08/22/2025 at 11:00am"
type input ""Rachael Hobbs" <hobbs.rachael@gmail.com>"
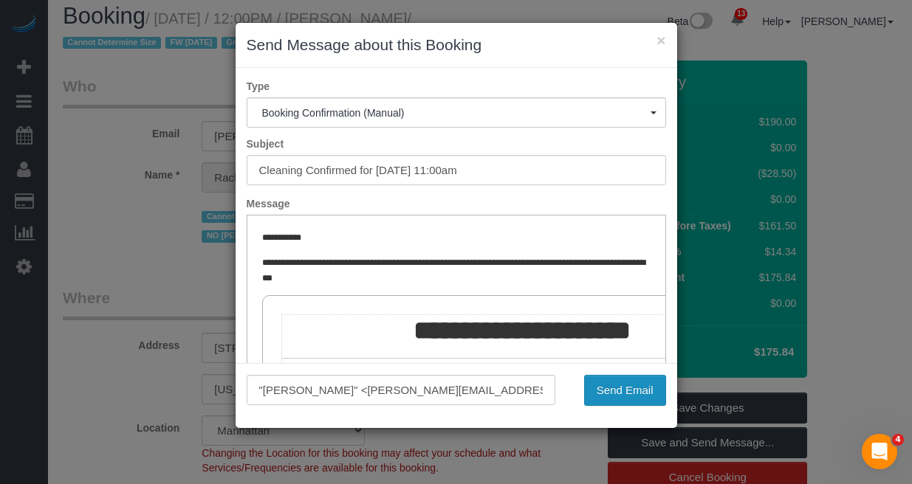
click at [621, 382] on button "Send Email" at bounding box center [625, 390] width 82 height 31
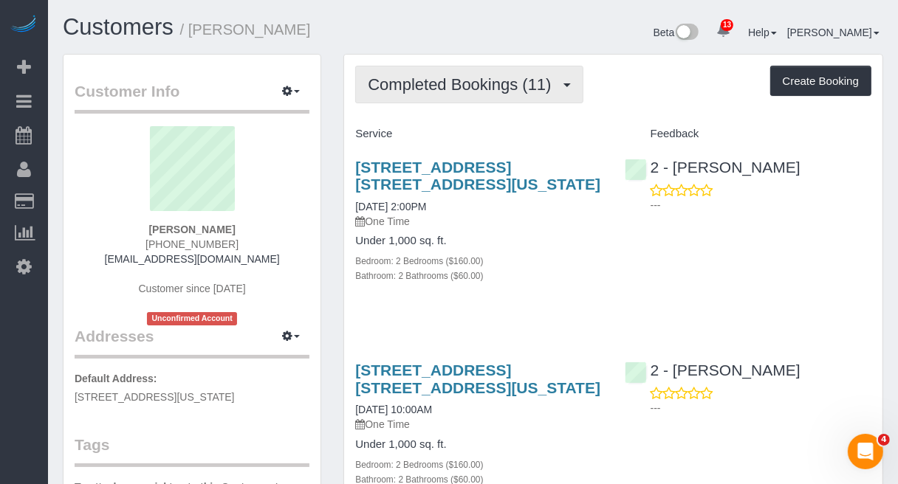
click at [432, 89] on span "Completed Bookings (11)" at bounding box center [463, 84] width 190 height 18
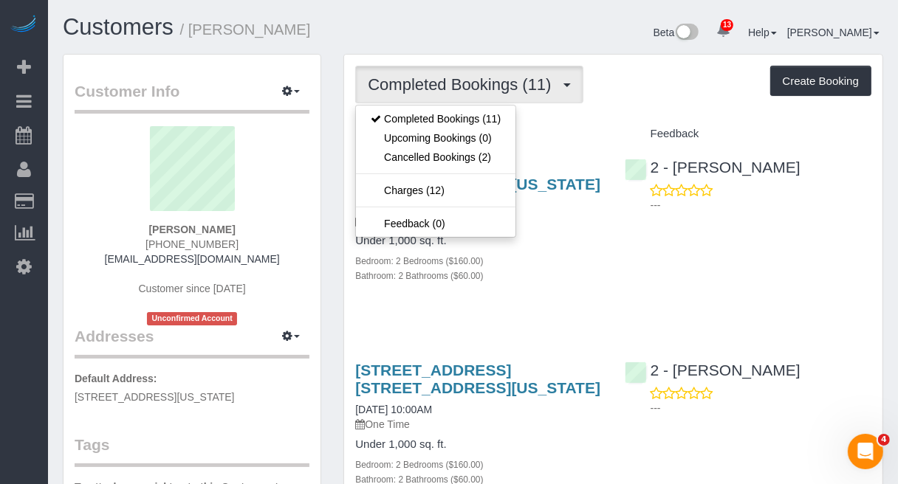
click at [584, 192] on h3 "435 West 31st Street, Apt. 57p, New York, NY 10001" at bounding box center [478, 176] width 247 height 34
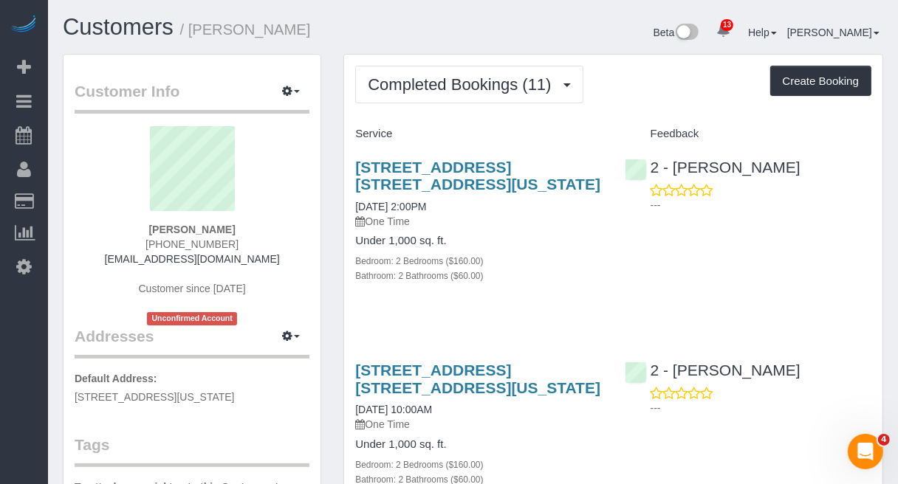
click at [836, 177] on div "2 - Ana Rodriguez ---" at bounding box center [748, 182] width 269 height 72
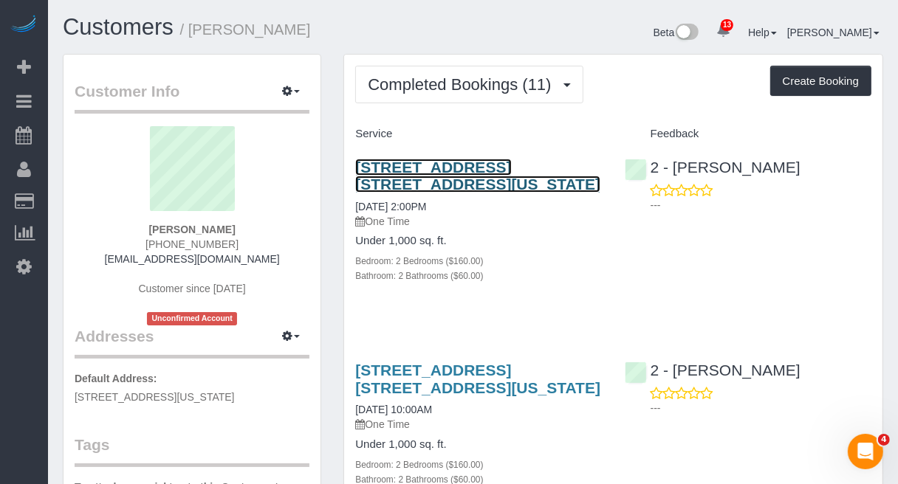
click at [461, 162] on link "435 West 31st Street, Apt. 57p, New York, NY 10001" at bounding box center [477, 176] width 245 height 34
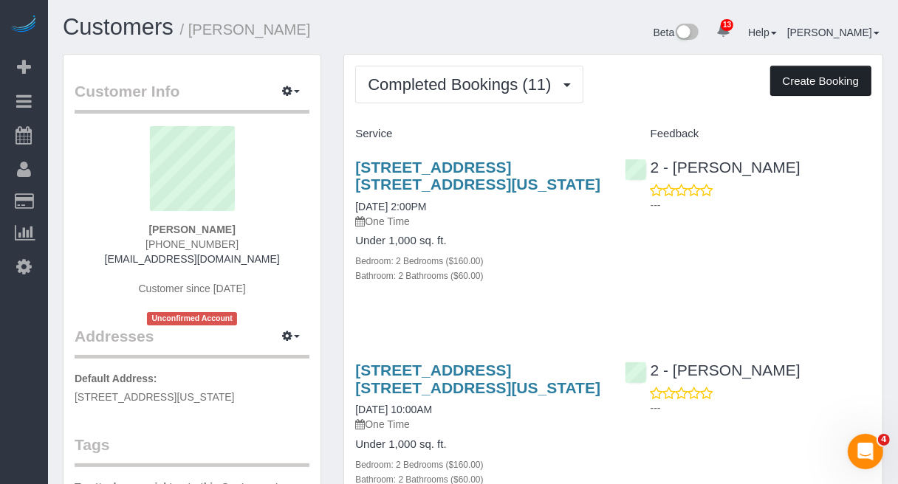
click at [794, 81] on button "Create Booking" at bounding box center [820, 81] width 101 height 31
select select "NY"
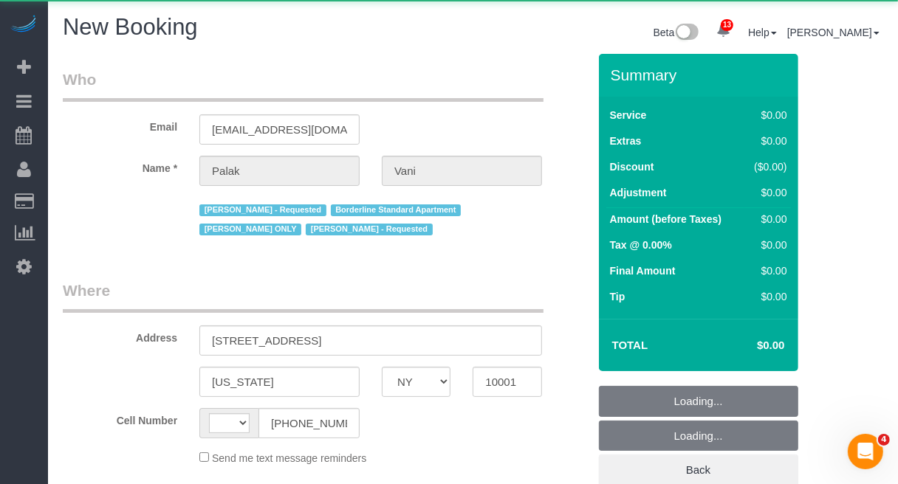
select select "number:89"
select select "number:90"
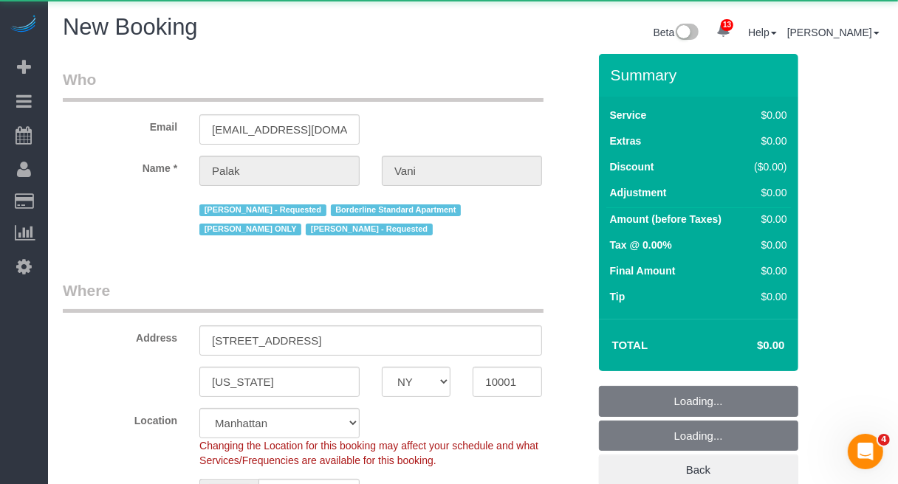
select select "string:[GEOGRAPHIC_DATA]"
select select "string:stripe-pm_1QKjM94VGloSiKo7iNxGS3kV"
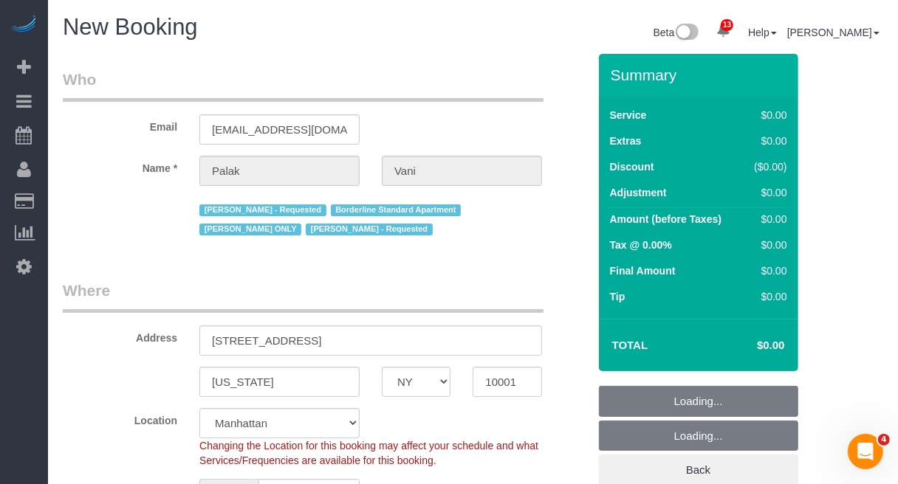
select select "object:2005"
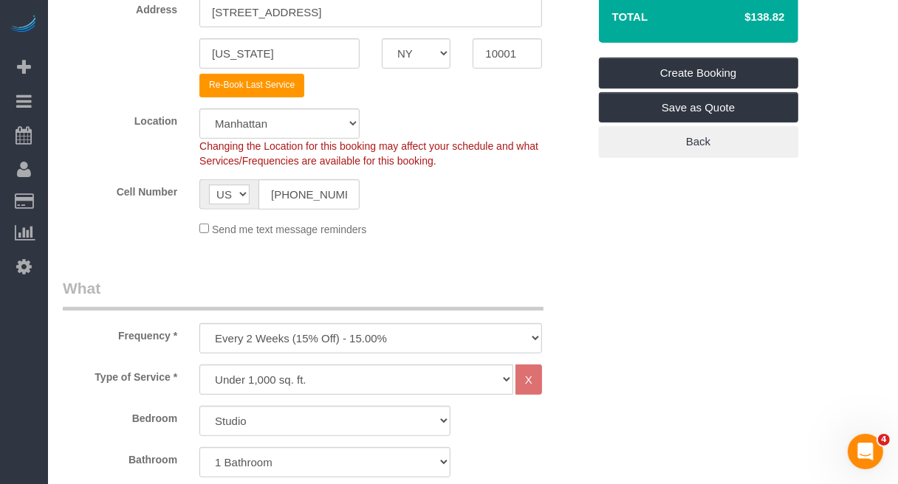
scroll to position [369, 0]
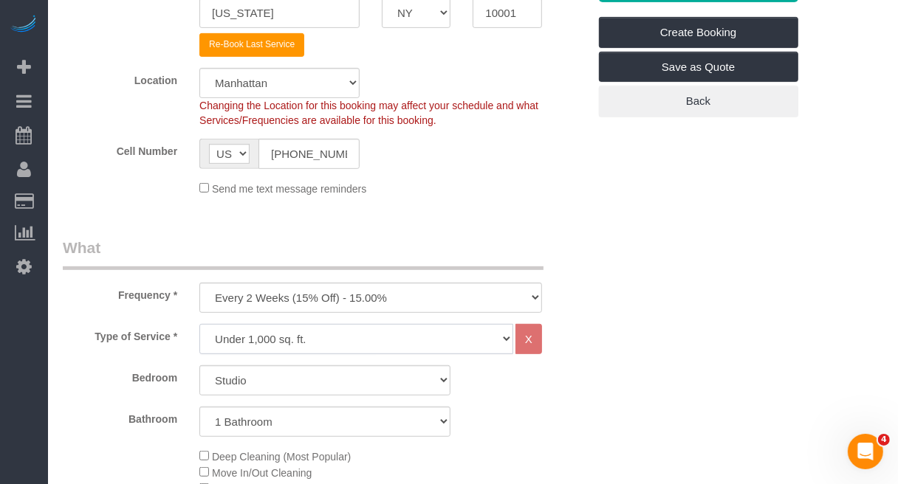
click at [334, 334] on select "Under 1,000 sq. ft. 1,001 - 1,500 sq. ft. 1,500+ sq. ft. Custom Cleaning Office…" at bounding box center [356, 339] width 314 height 30
select select "308"
click at [199, 324] on select "Under 1,000 sq. ft. 1,001 - 1,500 sq. ft. 1,500+ sq. ft. Custom Cleaning Office…" at bounding box center [356, 339] width 314 height 30
select select "1"
select select "120"
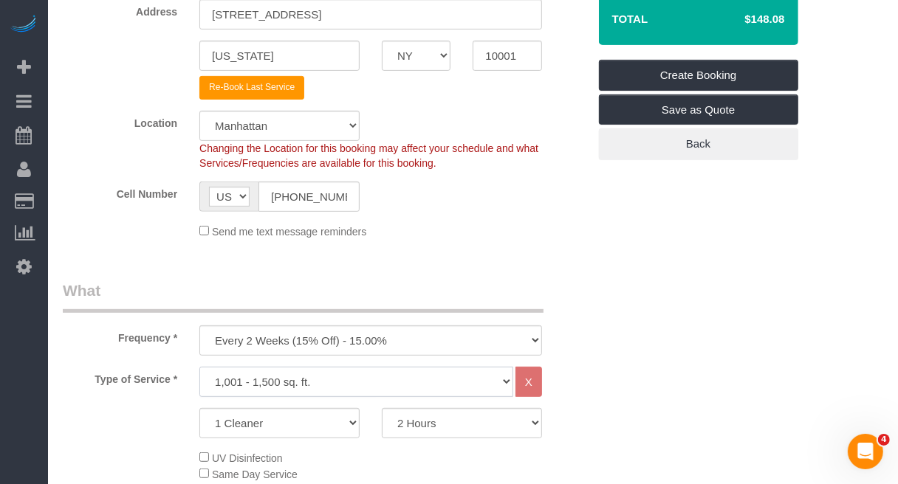
scroll to position [461, 0]
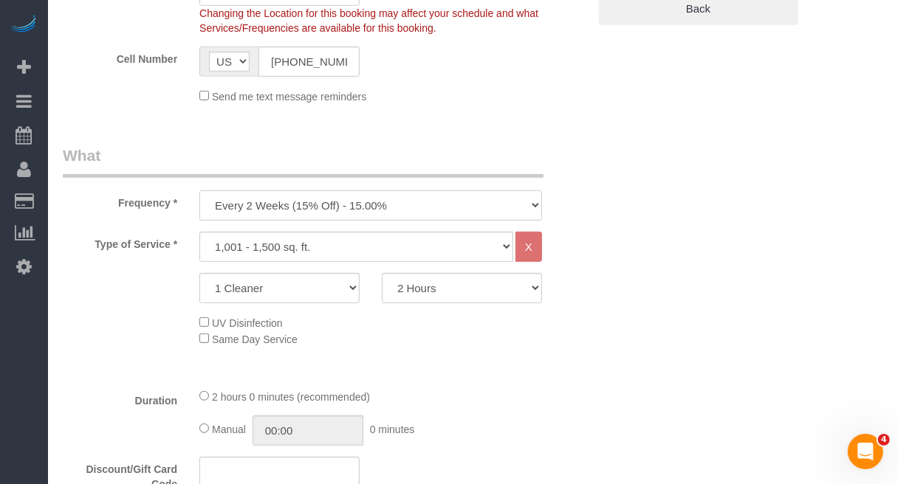
click at [451, 202] on select "One Time Weekly (20% Off) - 20.00% Every 2 Weeks (15% Off) - 15.00% Every 4 Wee…" at bounding box center [370, 205] width 343 height 30
select select "object:2006"
click at [199, 190] on select "One Time Weekly (20% Off) - 20.00% Every 2 Weeks (15% Off) - 15.00% Every 4 Wee…" at bounding box center [370, 205] width 343 height 30
click at [461, 252] on select "Under 1,000 sq. ft. 1,001 - 1,500 sq. ft. 1,500+ sq. ft. Custom Cleaning Office…" at bounding box center [356, 247] width 314 height 30
click at [460, 292] on select "2 Hours 2.5 Hours 3 Hours 3.5 Hours 4 Hours 4.5 Hours 5 Hours 5.5 Hours 6 Hours…" at bounding box center [462, 288] width 160 height 30
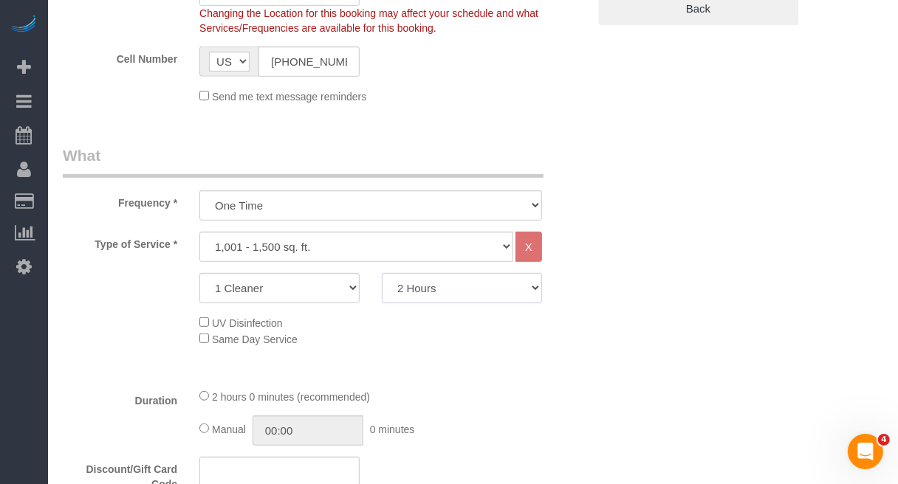
select select "270"
click at [382, 273] on select "2 Hours 2.5 Hours 3 Hours 3.5 Hours 4 Hours 4.5 Hours 5 Hours 5.5 Hours 6 Hours…" at bounding box center [462, 288] width 160 height 30
click at [598, 329] on div "UV Disinfection Same Day Service" at bounding box center [393, 331] width 410 height 32
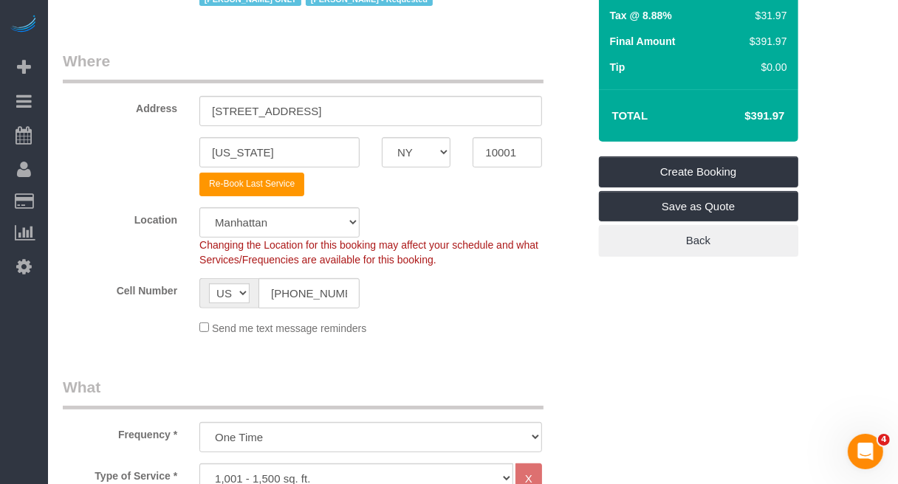
scroll to position [646, 0]
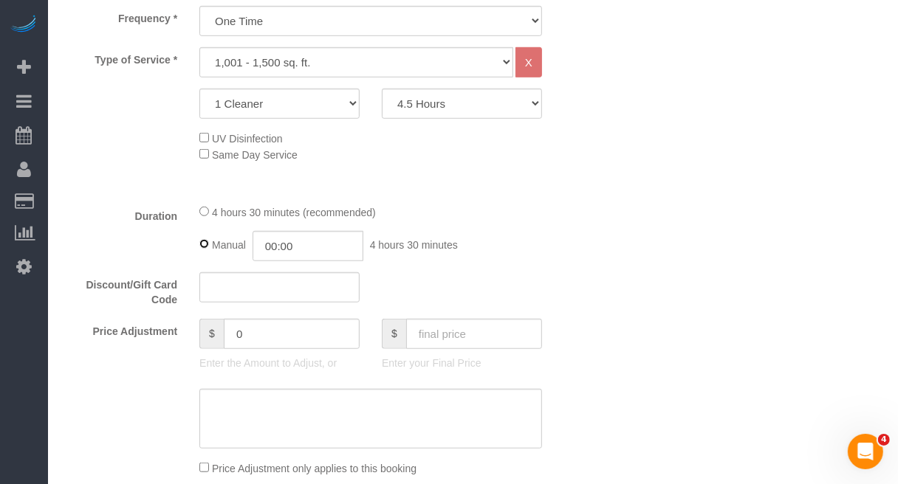
type input "04:30"
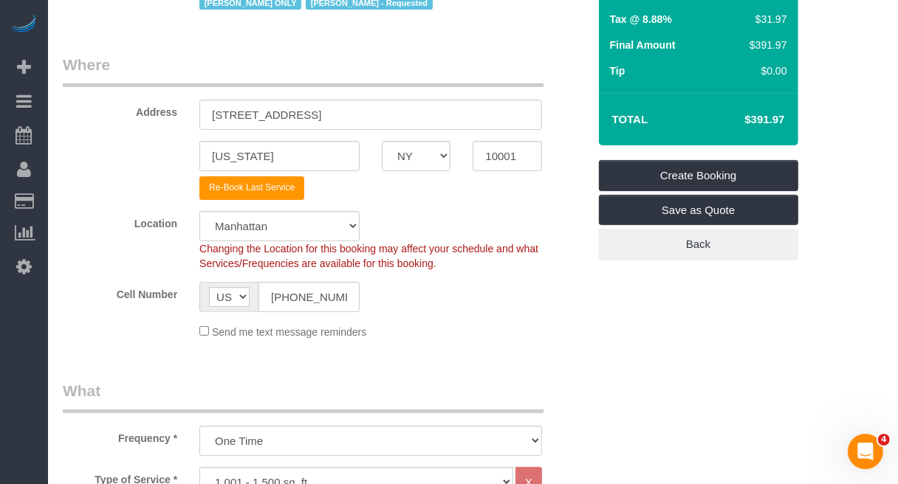
scroll to position [185, 0]
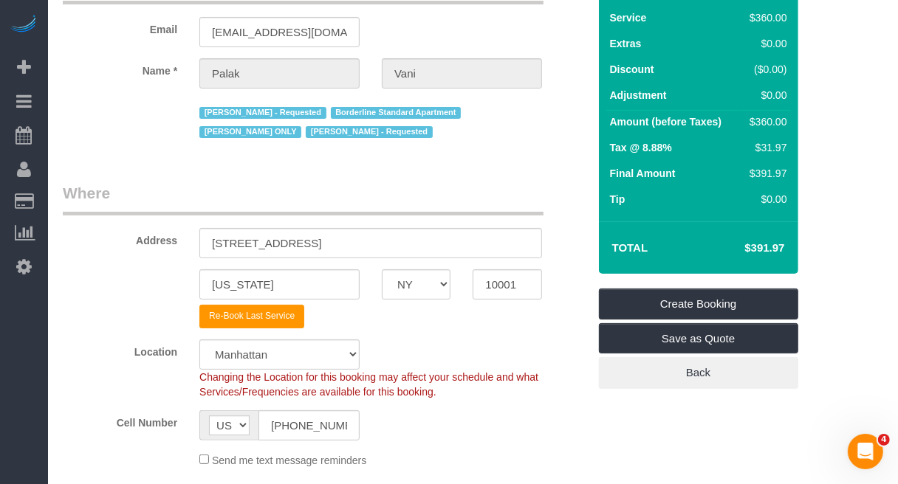
scroll to position [0, 0]
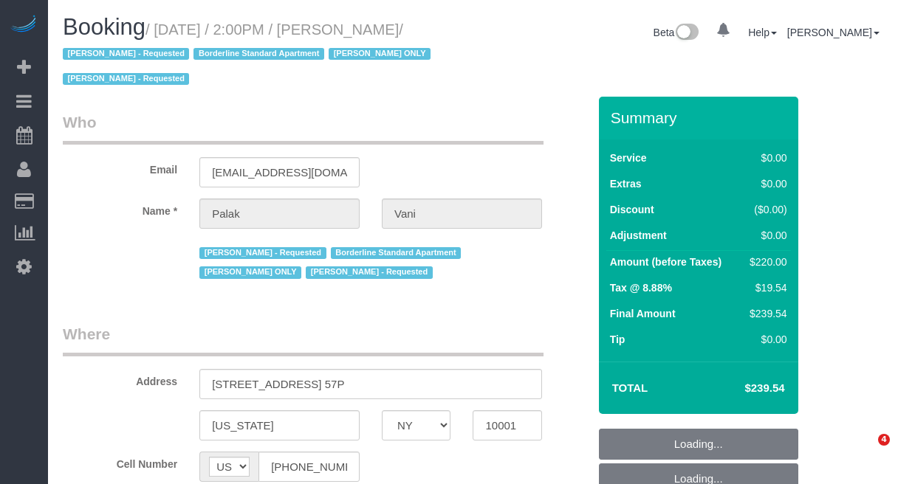
select select "NY"
select select "number:89"
select select "number:90"
select select "number:15"
select select "number:6"
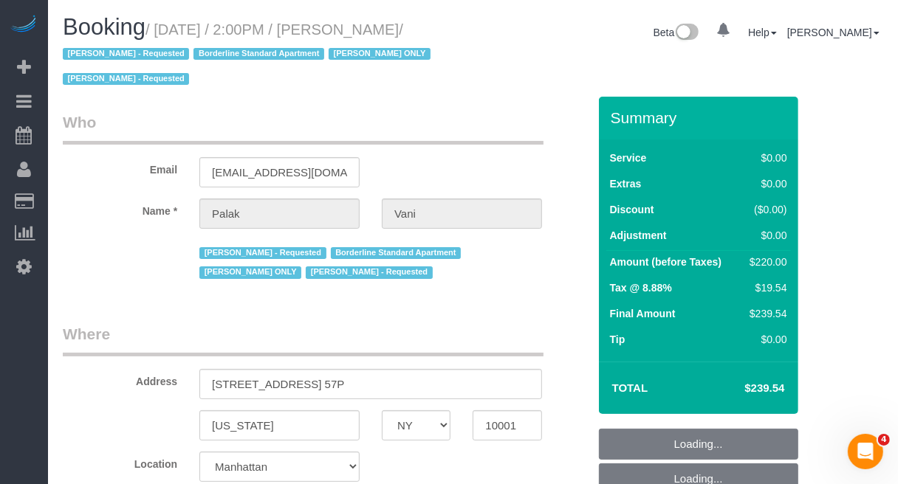
select select "object:905"
select select "string:stripe-pm_1QKjM94VGloSiKo7iNxGS3kV"
select select "object:1329"
select select "2"
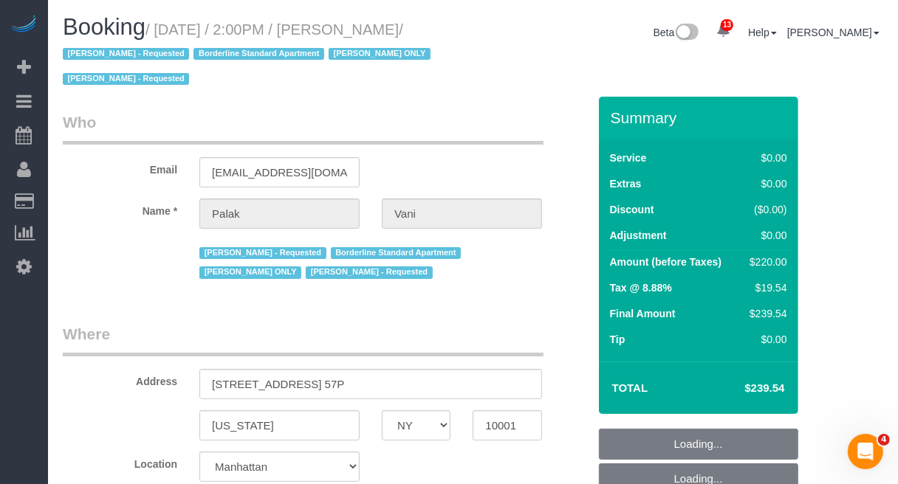
select select "spot1"
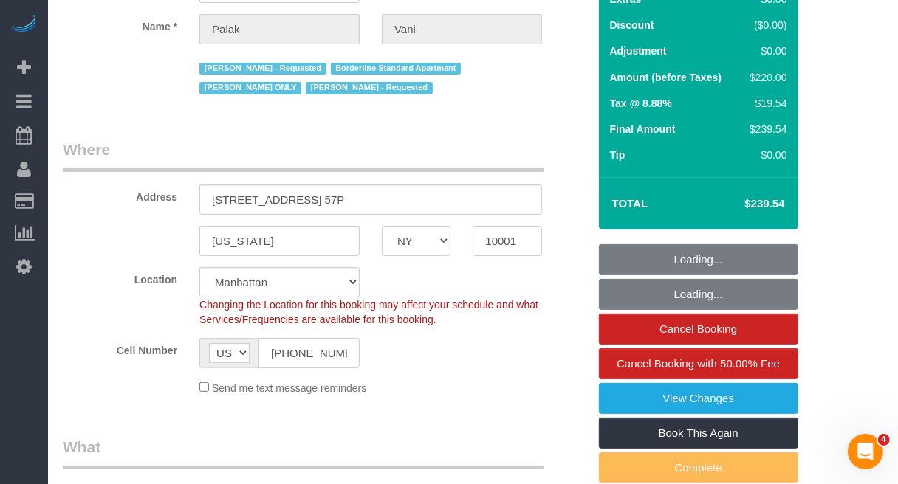
select select "2"
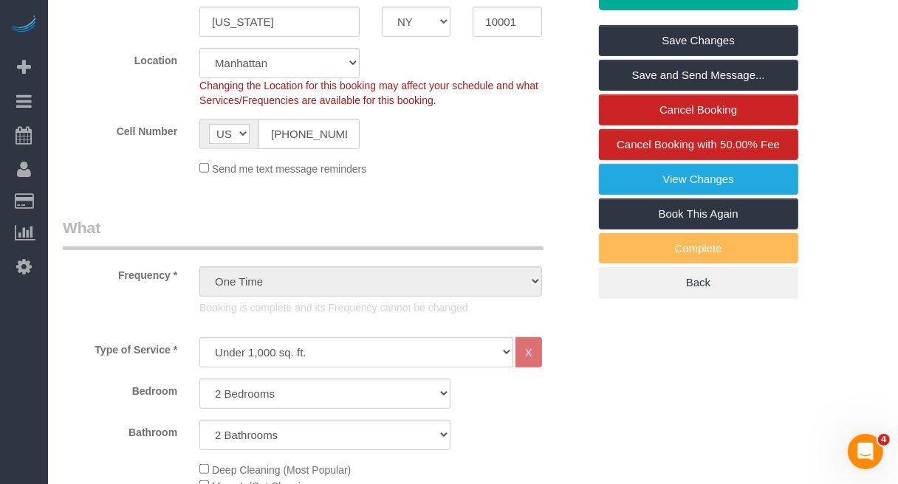
scroll to position [461, 0]
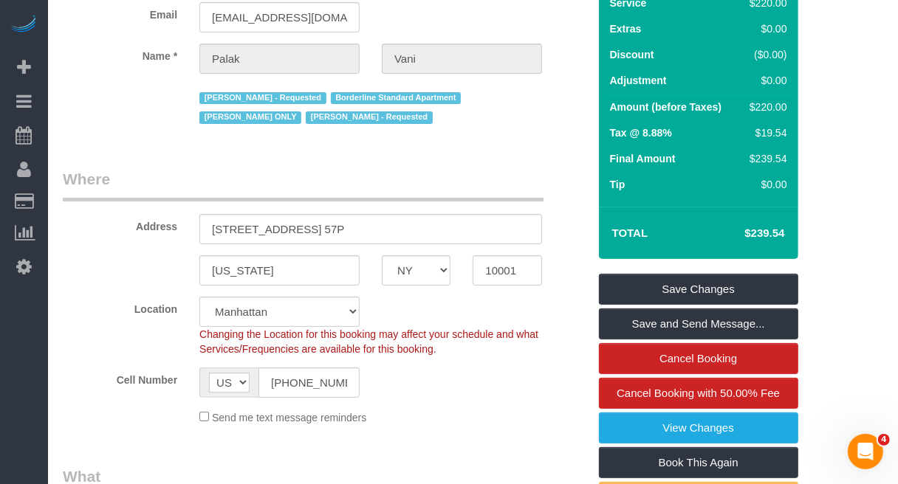
scroll to position [0, 0]
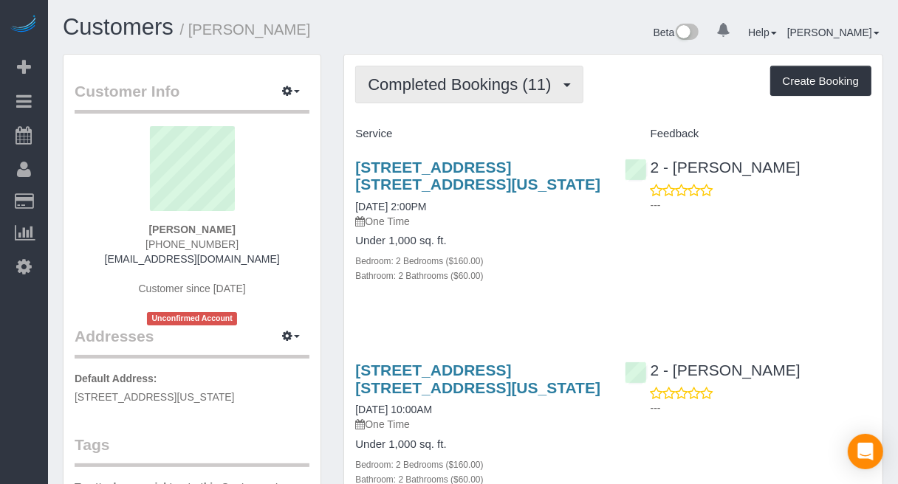
click at [518, 91] on span "Completed Bookings (11)" at bounding box center [463, 84] width 190 height 18
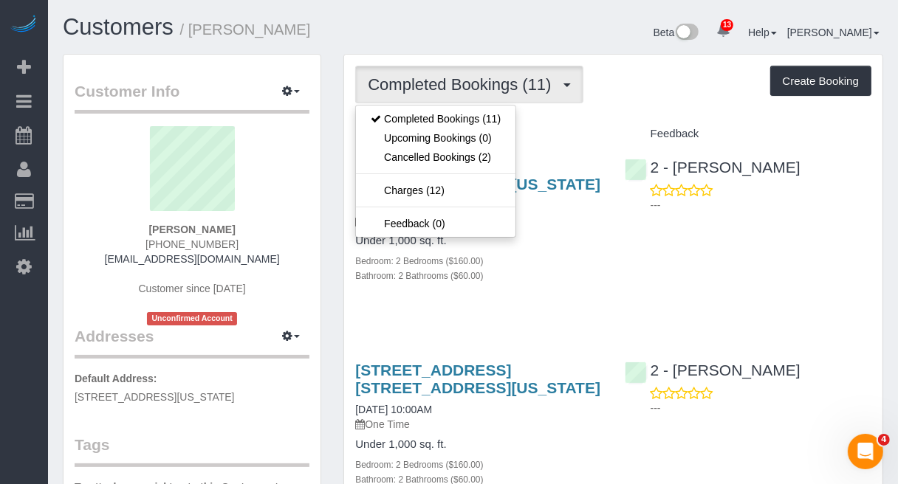
click at [561, 230] on div "435 West 31st Street, Apt. 57p, New York, NY 10001 07/31/2025 2:00PM One Time U…" at bounding box center [478, 229] width 269 height 166
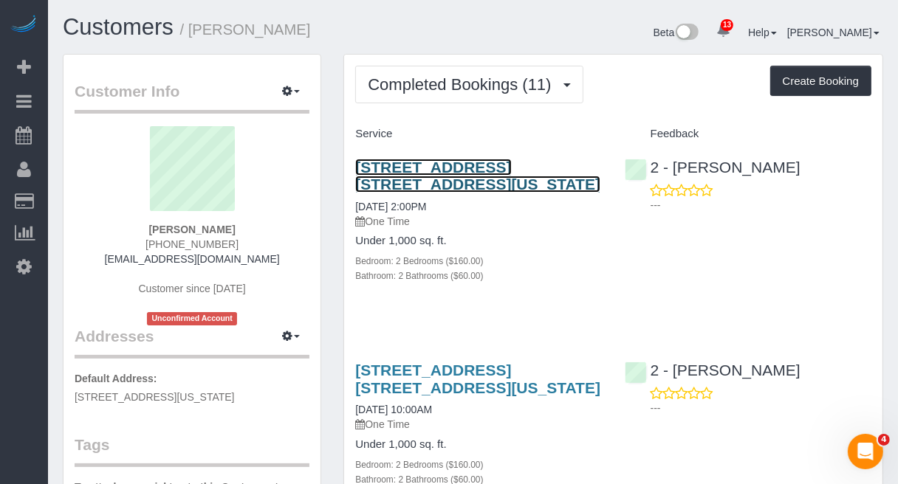
click at [488, 165] on link "435 West 31st Street, Apt. 57p, New York, NY 10001" at bounding box center [477, 176] width 245 height 34
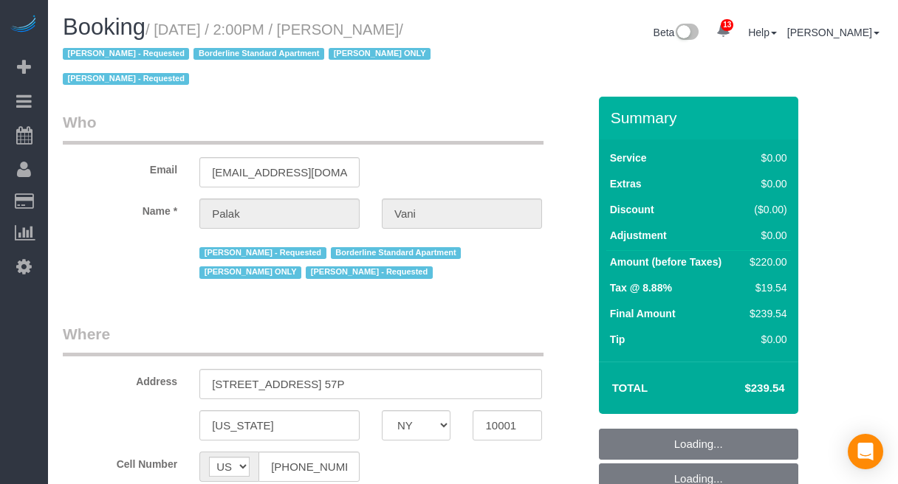
select select "NY"
select select "object:760"
select select "number:89"
select select "number:90"
select select "number:15"
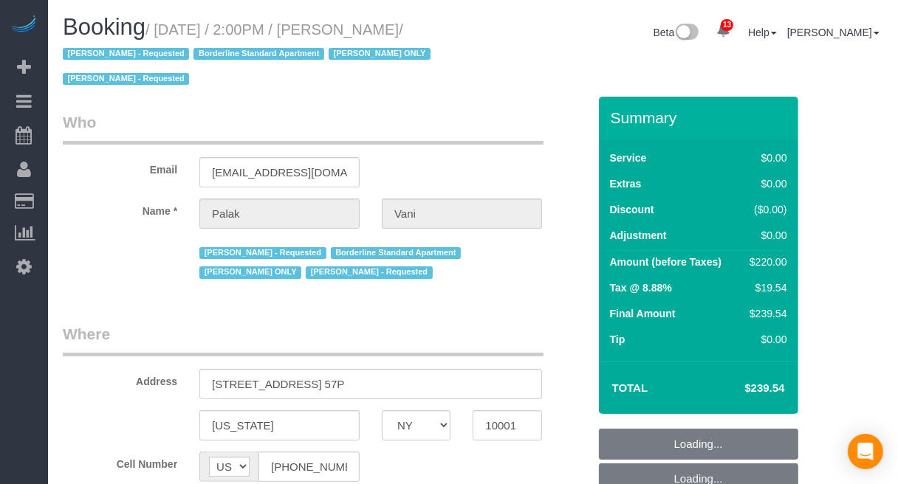
select select "number:6"
select select "object:909"
select select "string:stripe-pm_1QKjM94VGloSiKo7iNxGS3kV"
select select "spot1"
select select "2"
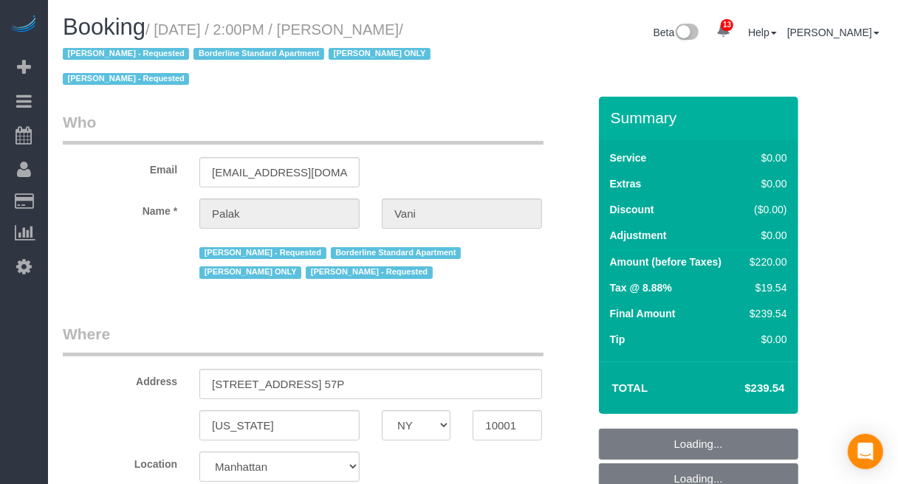
select select "2"
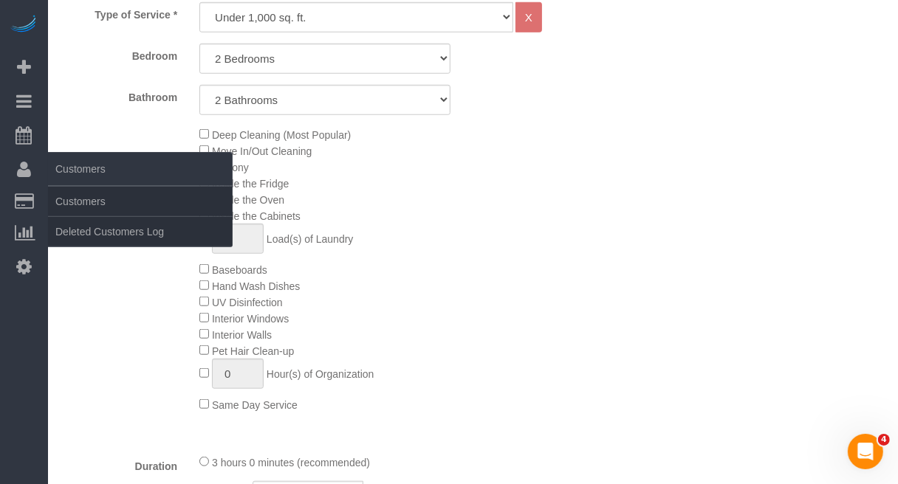
scroll to position [738, 0]
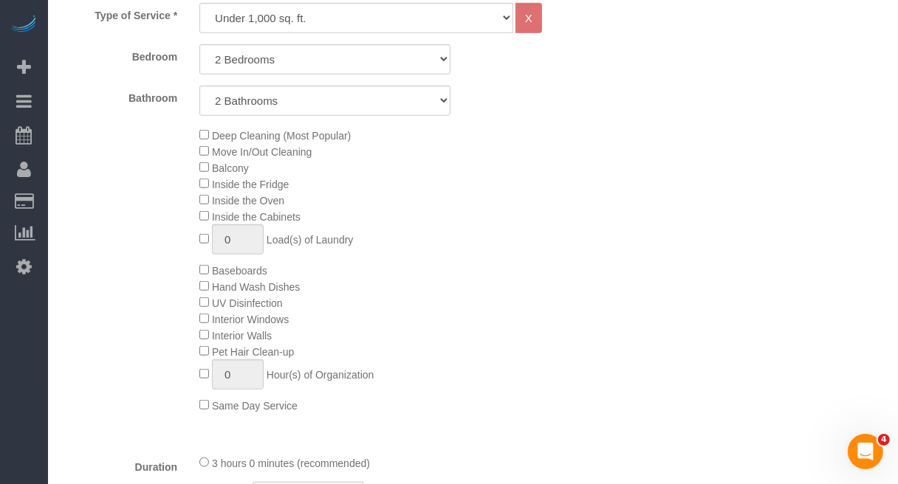
drag, startPoint x: 851, startPoint y: 247, endPoint x: 851, endPoint y: 238, distance: 8.9
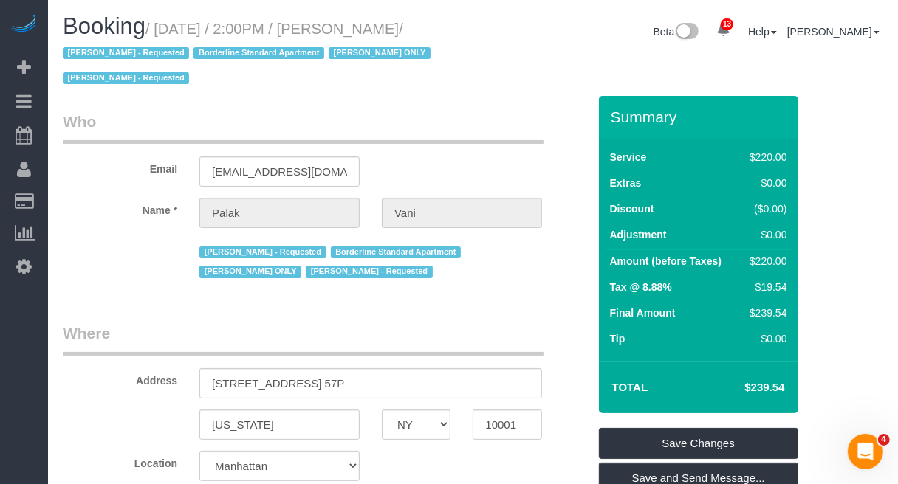
scroll to position [0, 0]
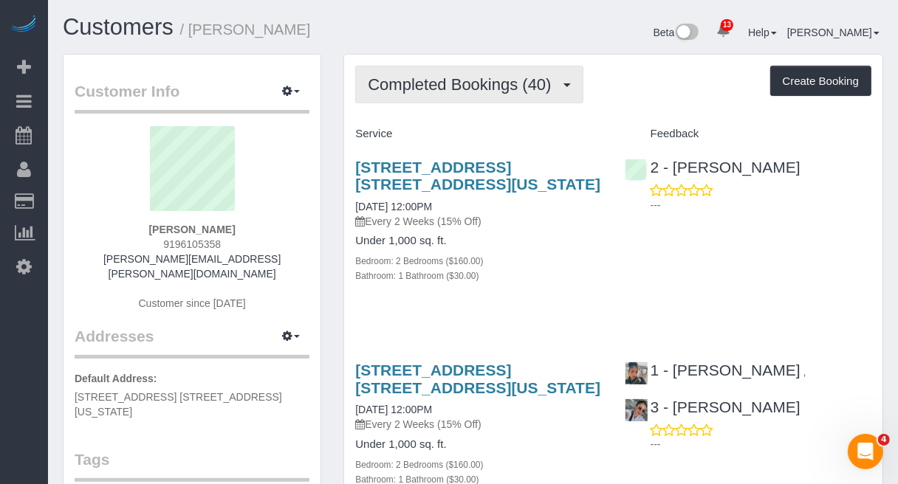
click at [530, 89] on span "Completed Bookings (40)" at bounding box center [463, 84] width 190 height 18
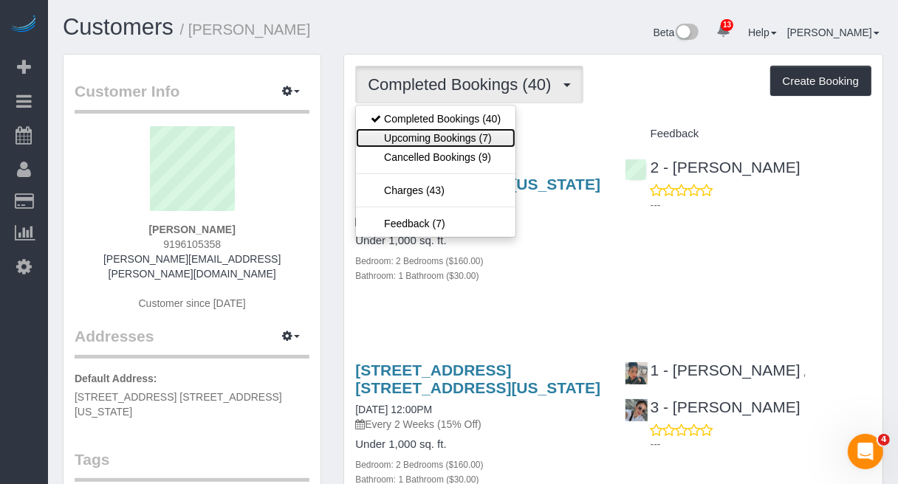
click at [475, 134] on link "Upcoming Bookings (7)" at bounding box center [435, 137] width 159 height 19
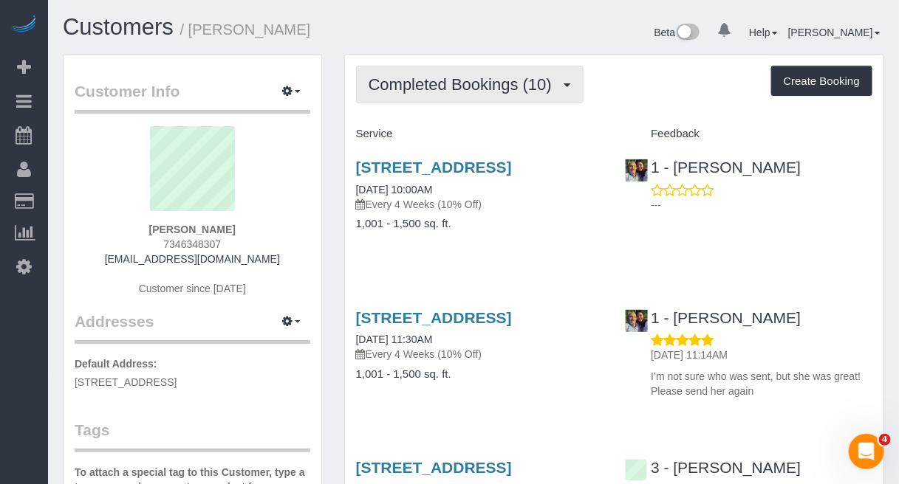
click at [470, 78] on span "Completed Bookings (10)" at bounding box center [463, 84] width 190 height 18
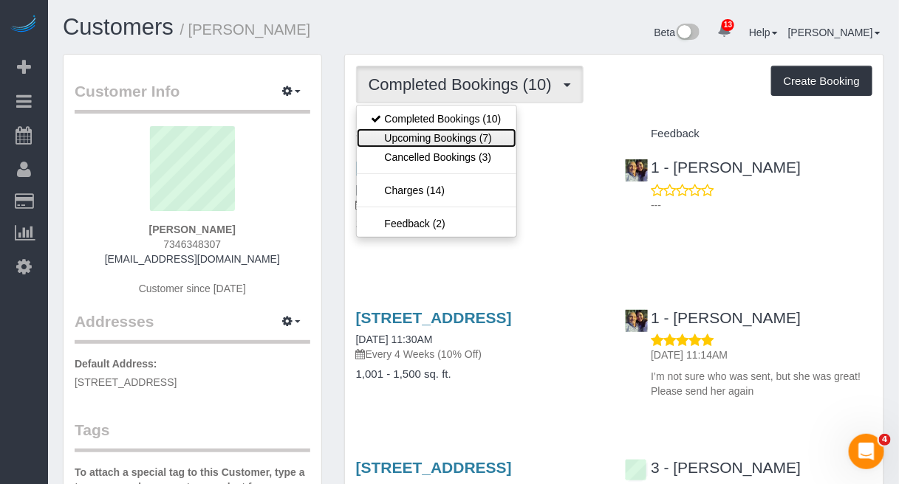
click at [466, 135] on link "Upcoming Bookings (7)" at bounding box center [436, 137] width 159 height 19
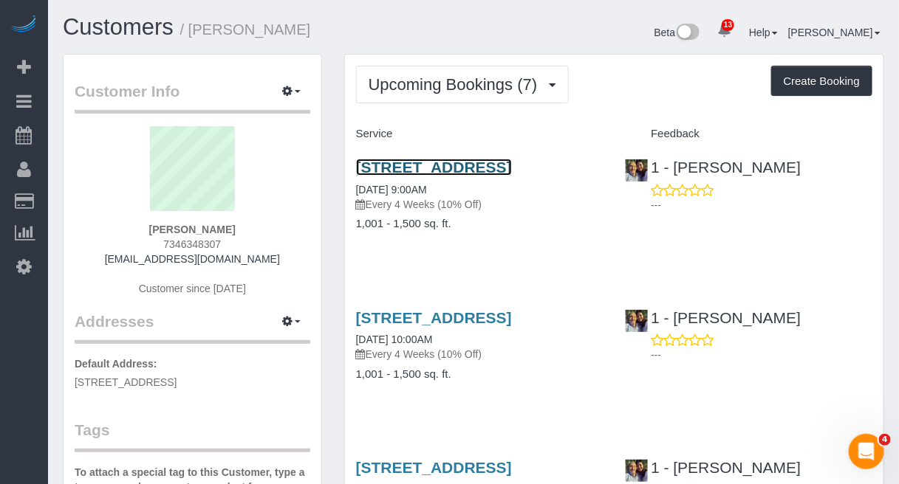
click at [492, 168] on link "35-22 32nd Street, Apt 1, Astoria, NY 11106" at bounding box center [434, 167] width 156 height 17
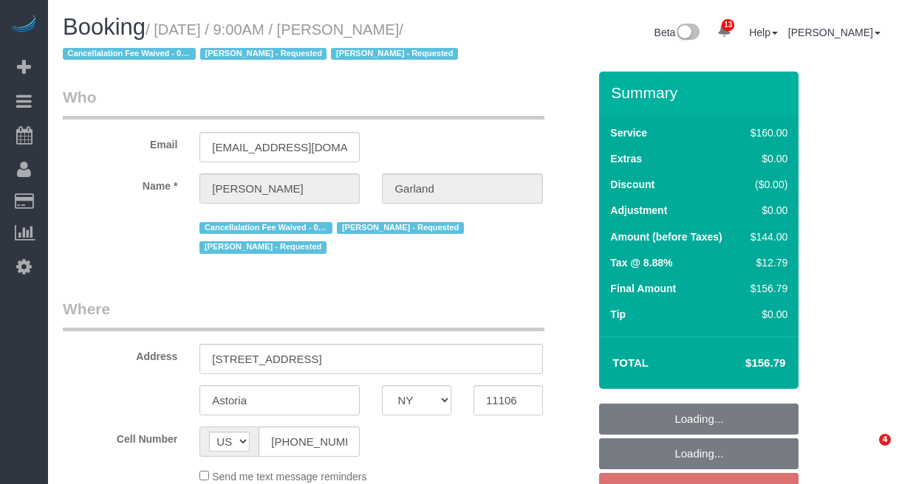
select select "NY"
select select "spot1"
select select "number:89"
select select "number:90"
select select "number:15"
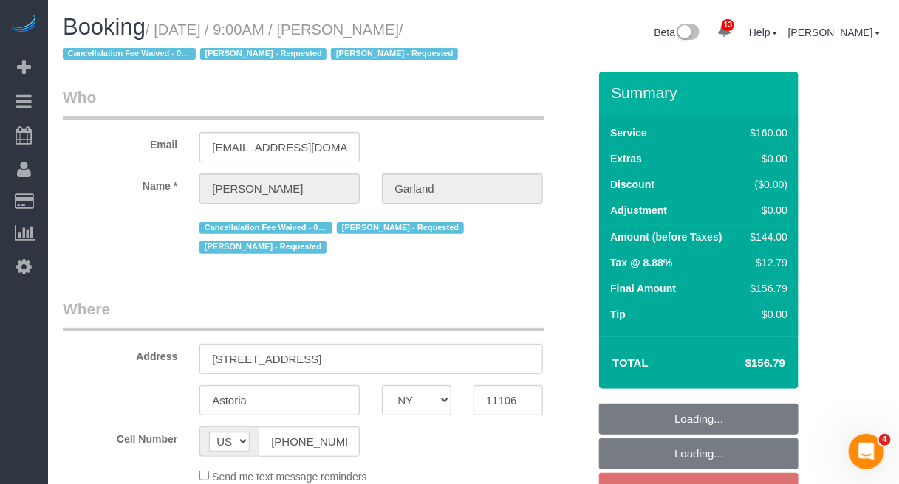
select select "number:5"
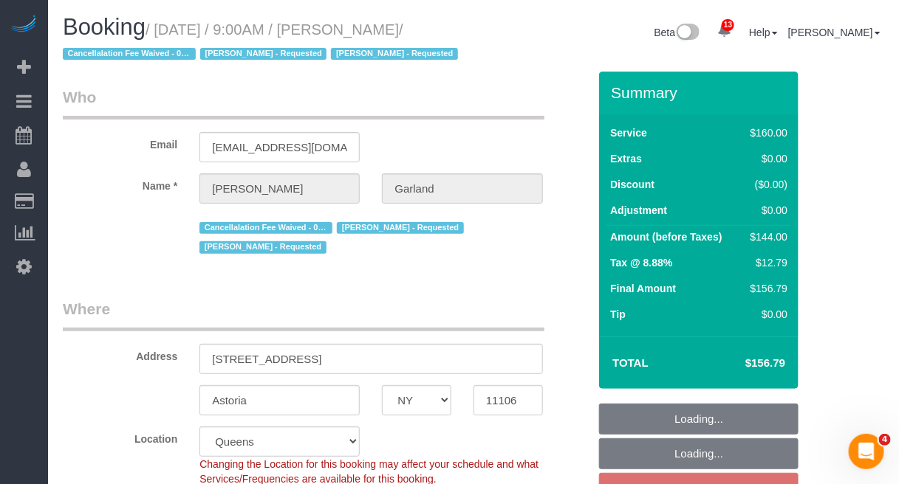
select select "object:1293"
select select "string:stripe-pm_1Pd2G44VGloSiKo7Xj73QInV"
select select "object:1378"
